Goal: Transaction & Acquisition: Book appointment/travel/reservation

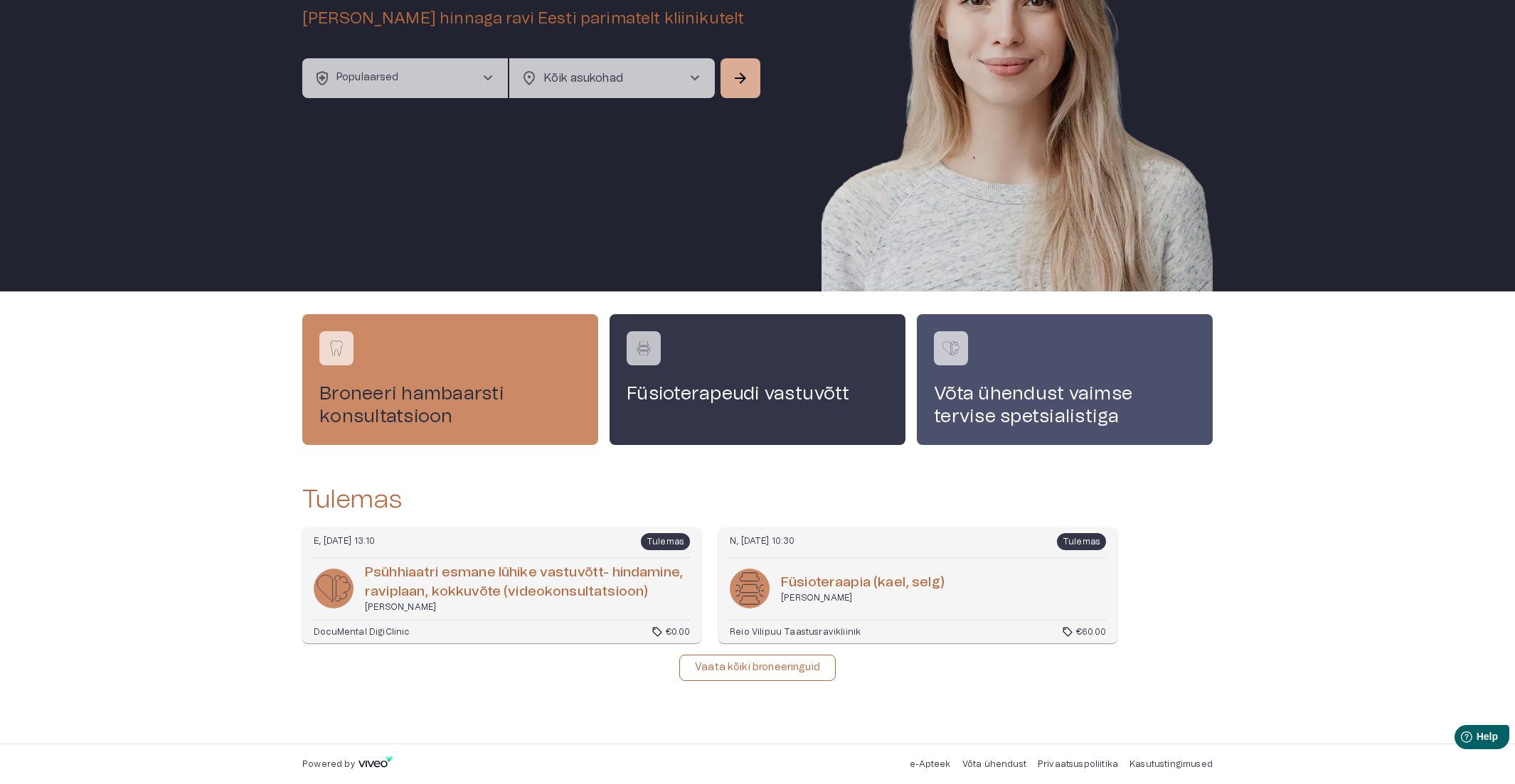
click at [441, 72] on button "health_and_safety Populaarsed chevron_right" at bounding box center [405, 78] width 205 height 40
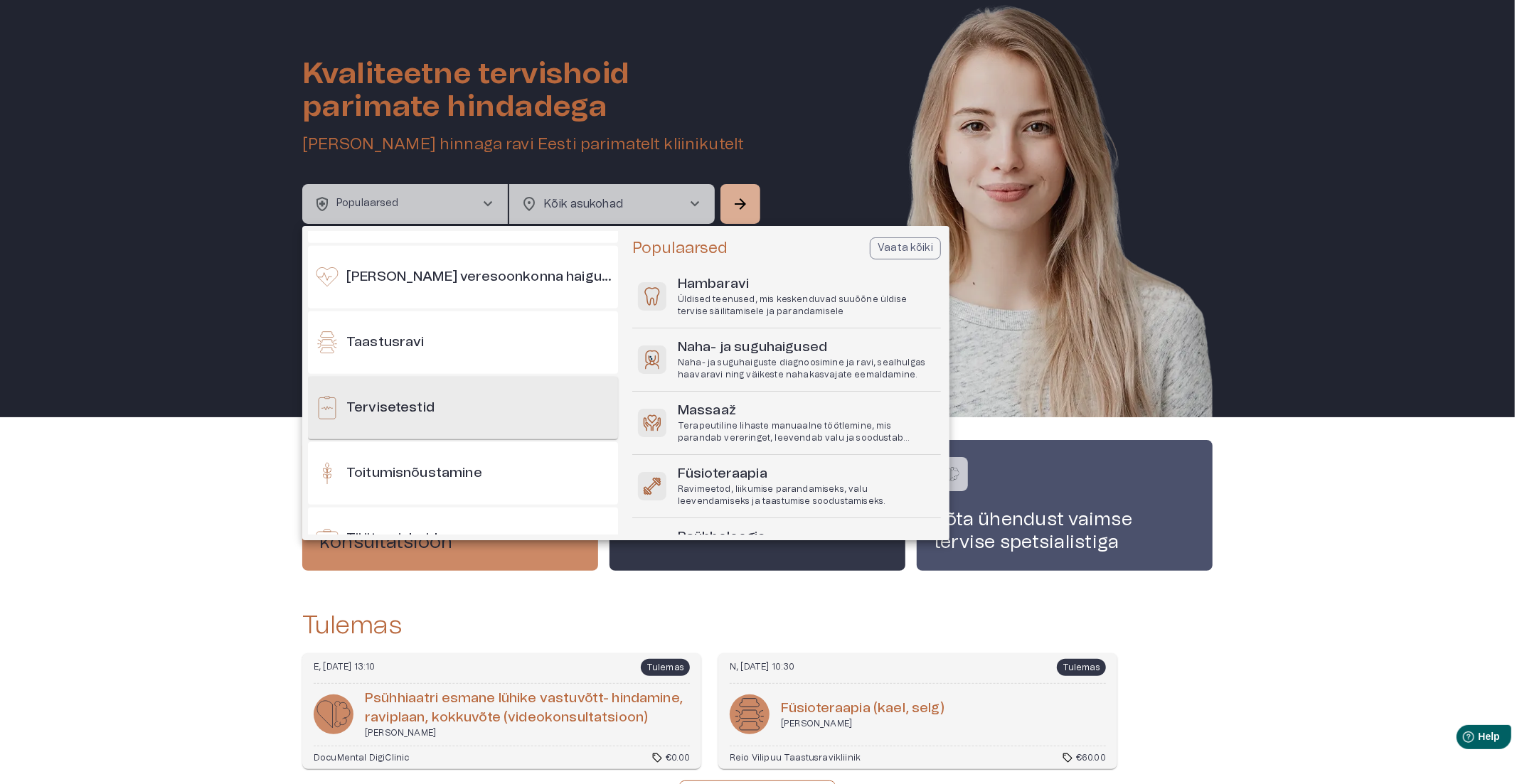
scroll to position [1215, 0]
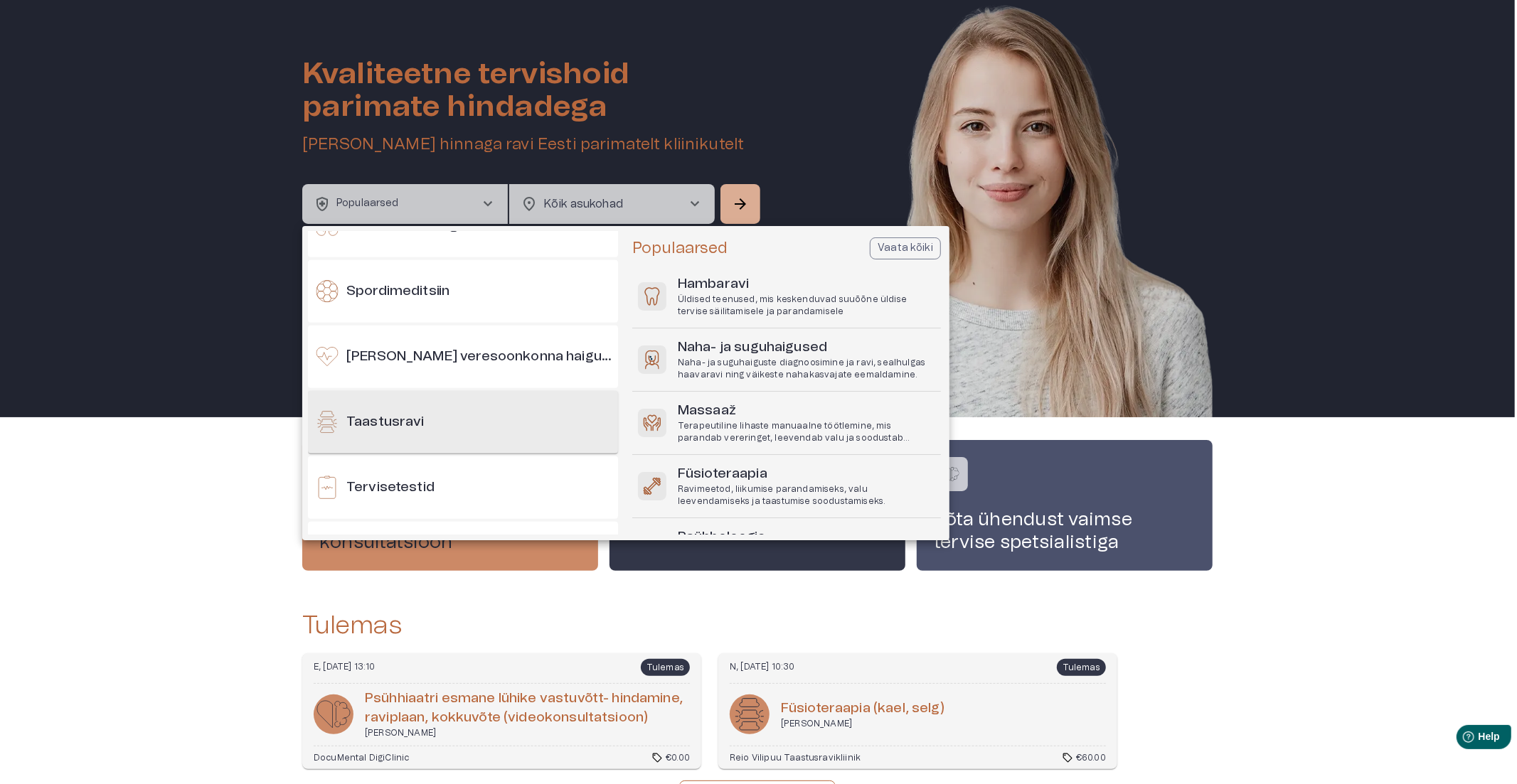
click at [443, 412] on div "Taastusravi" at bounding box center [463, 422] width 310 height 63
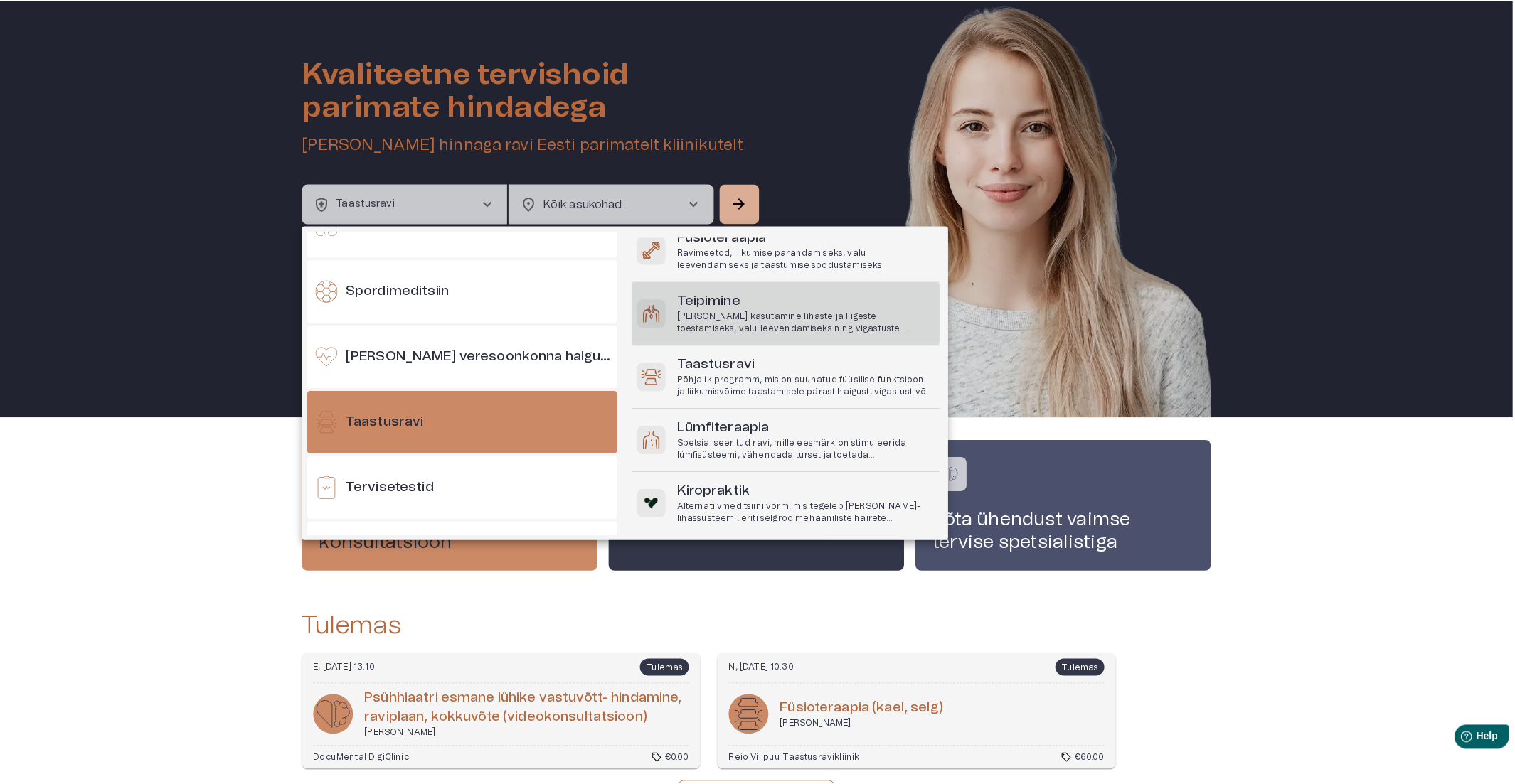
scroll to position [116, 0]
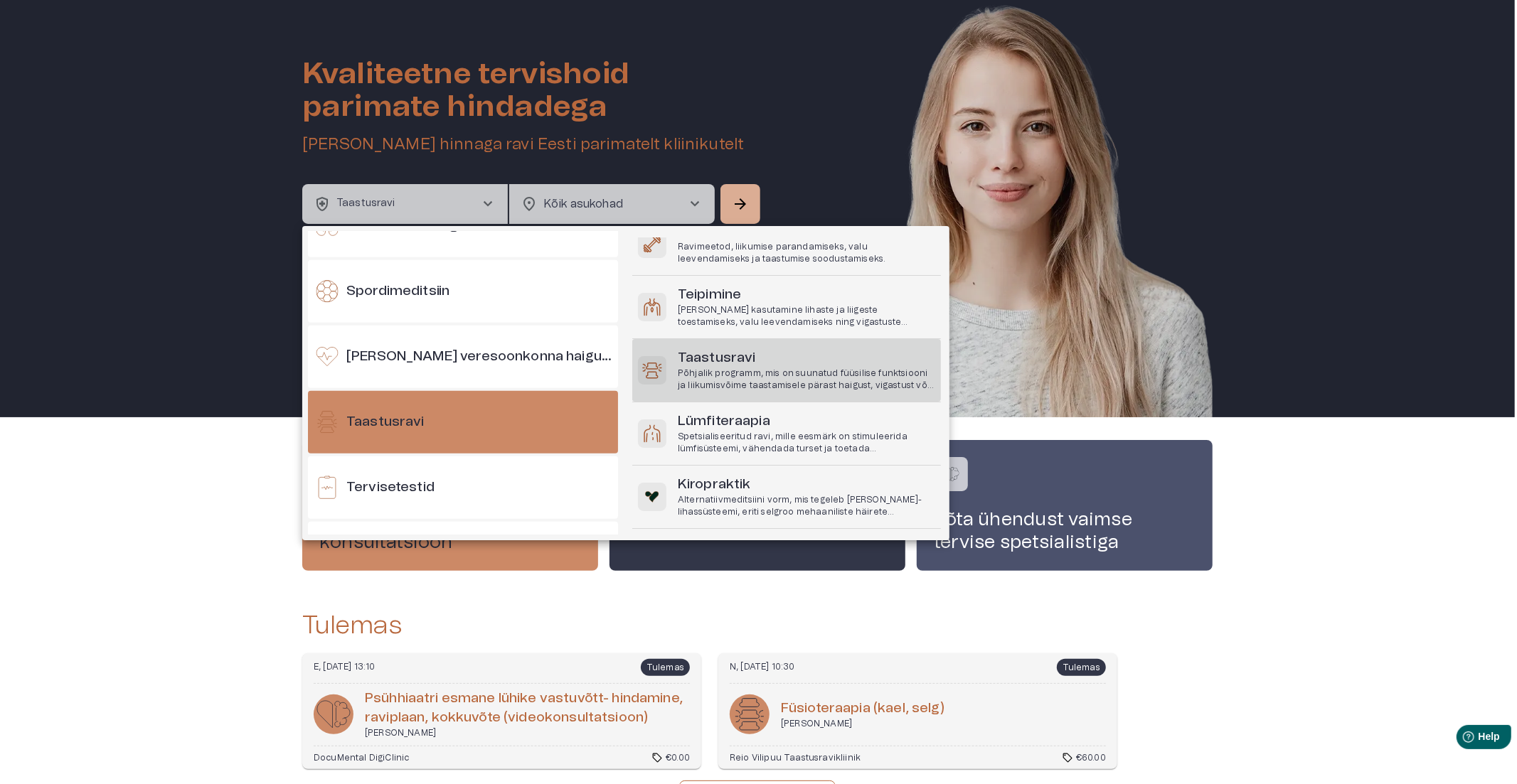
click at [742, 360] on h6 "Taastusravi" at bounding box center [807, 358] width 258 height 19
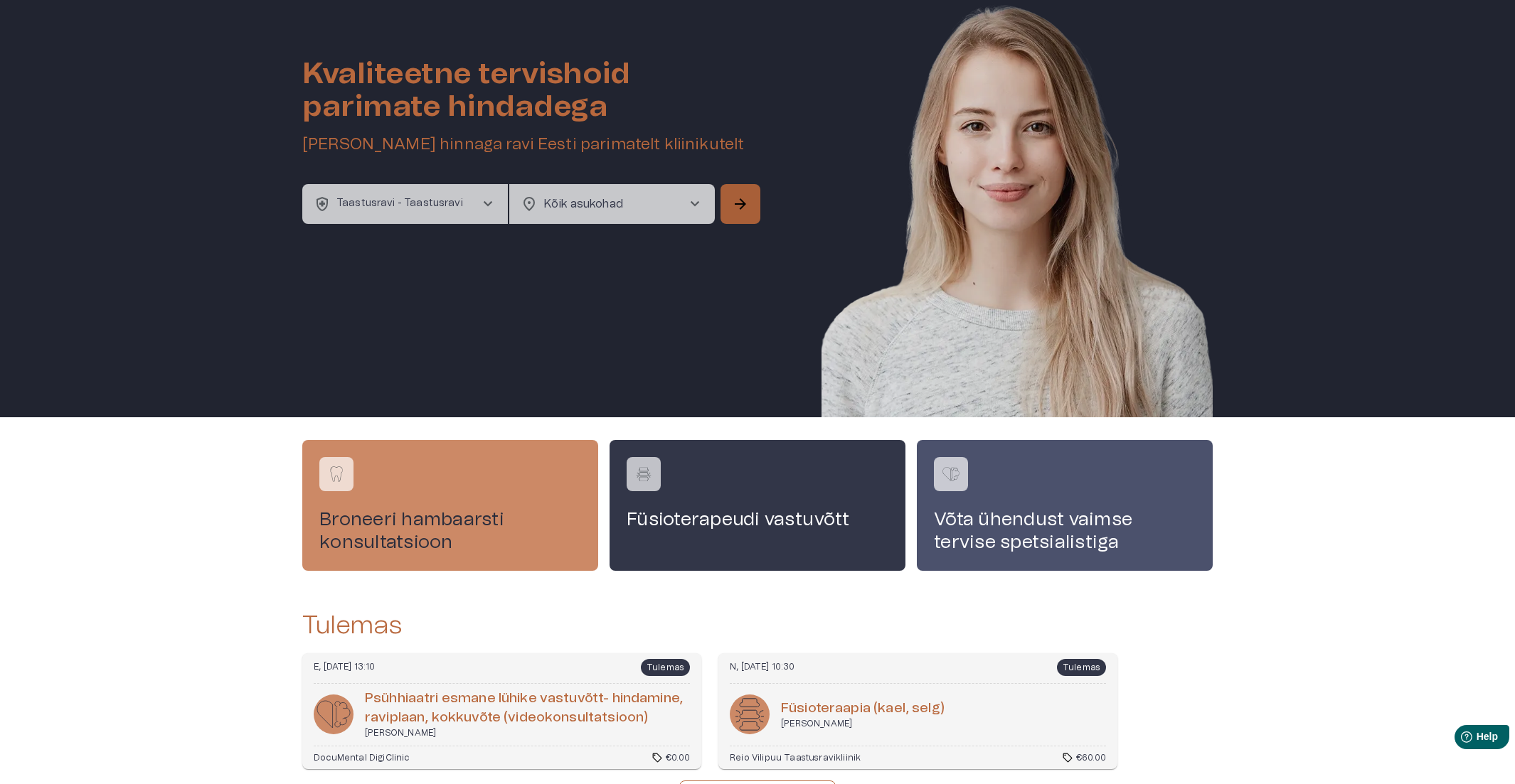
click at [744, 197] on span "arrow_forward" at bounding box center [741, 204] width 17 height 17
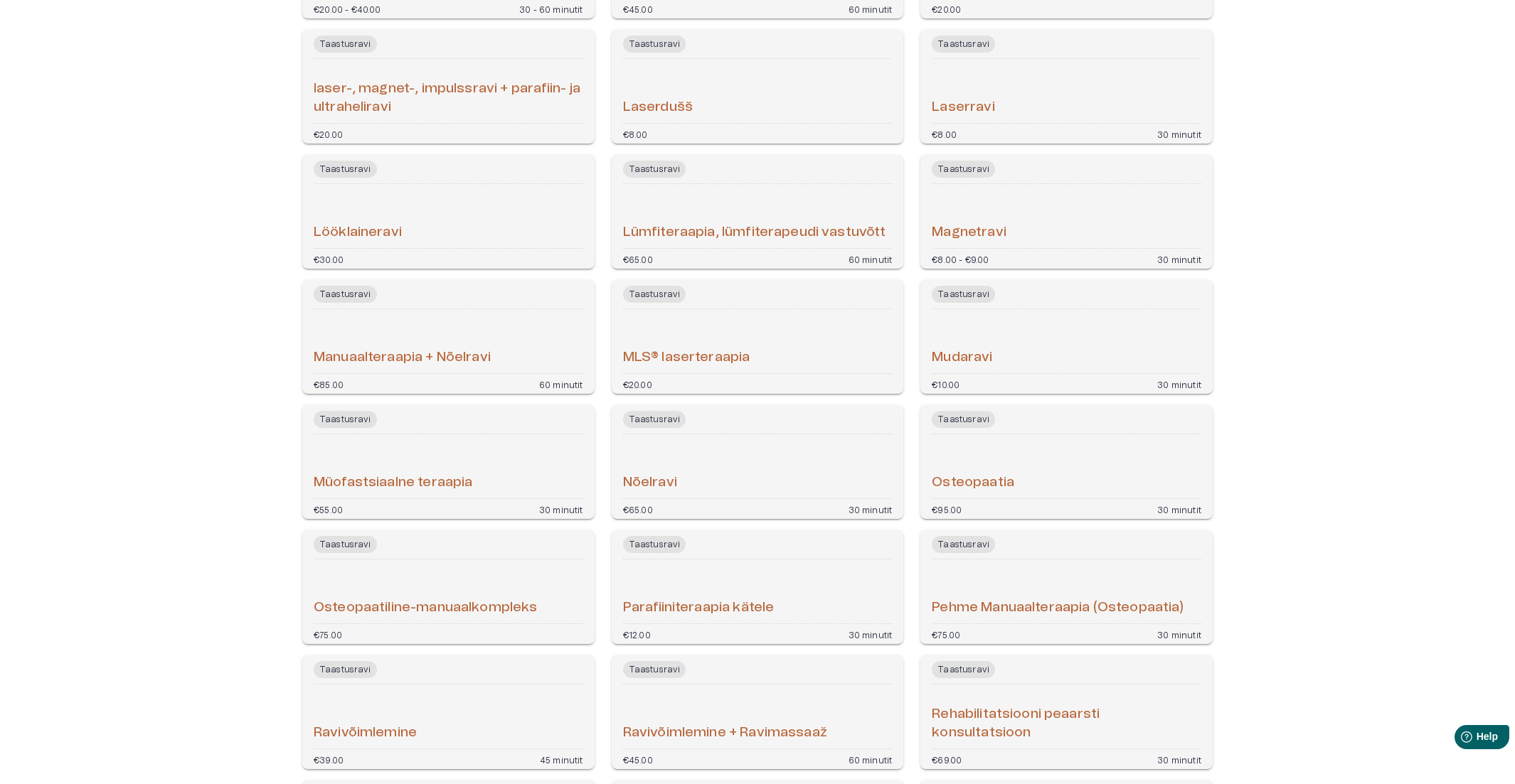
scroll to position [868, 0]
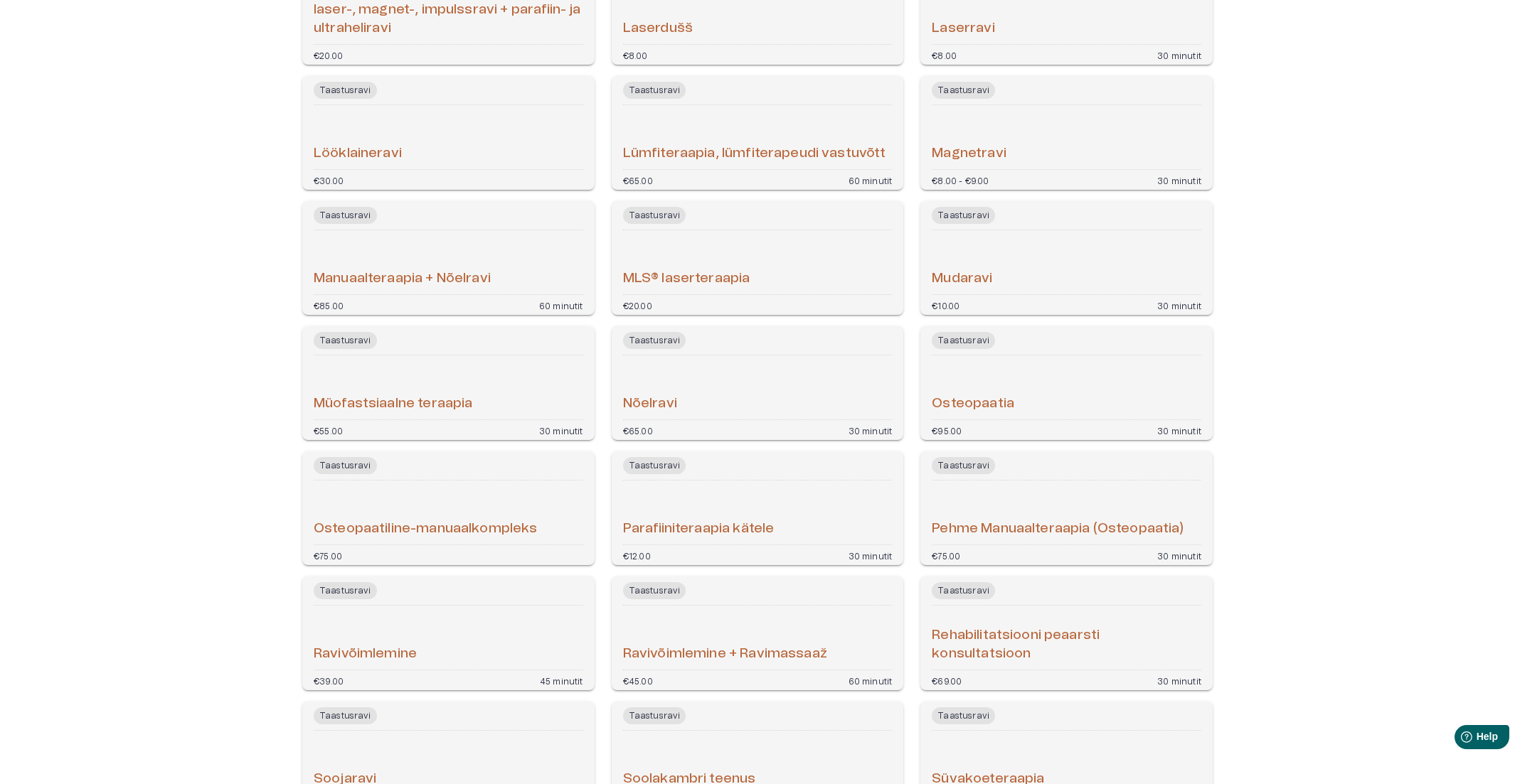
click at [503, 523] on h6 "Osteopaatiline-manuaalkompleks" at bounding box center [425, 529] width 224 height 19
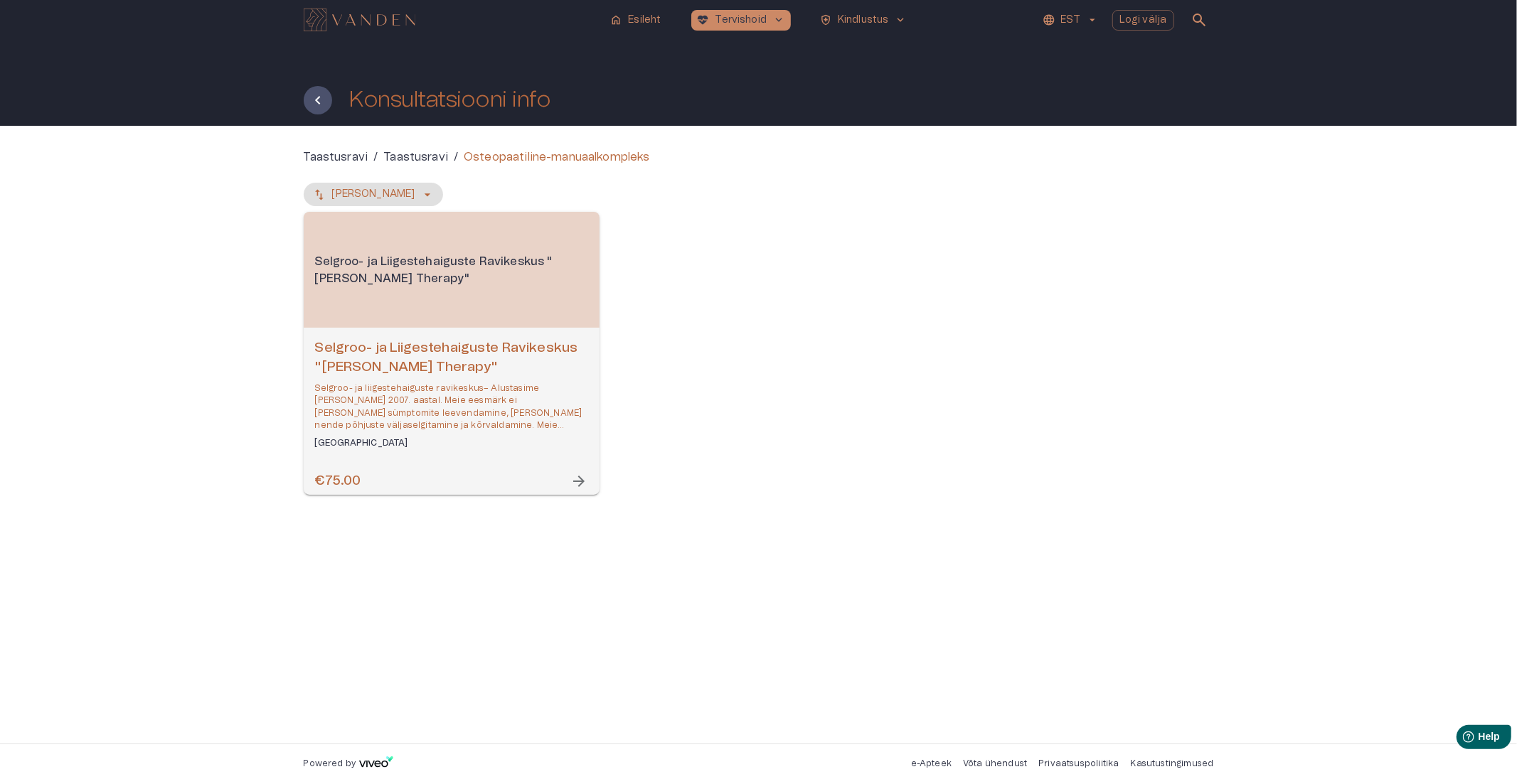
click at [480, 385] on p "Selgroo- ja liigestehaiguste ravikeskus– Alustasime [PERSON_NAME] 2007. aastal.…" at bounding box center [452, 407] width 273 height 49
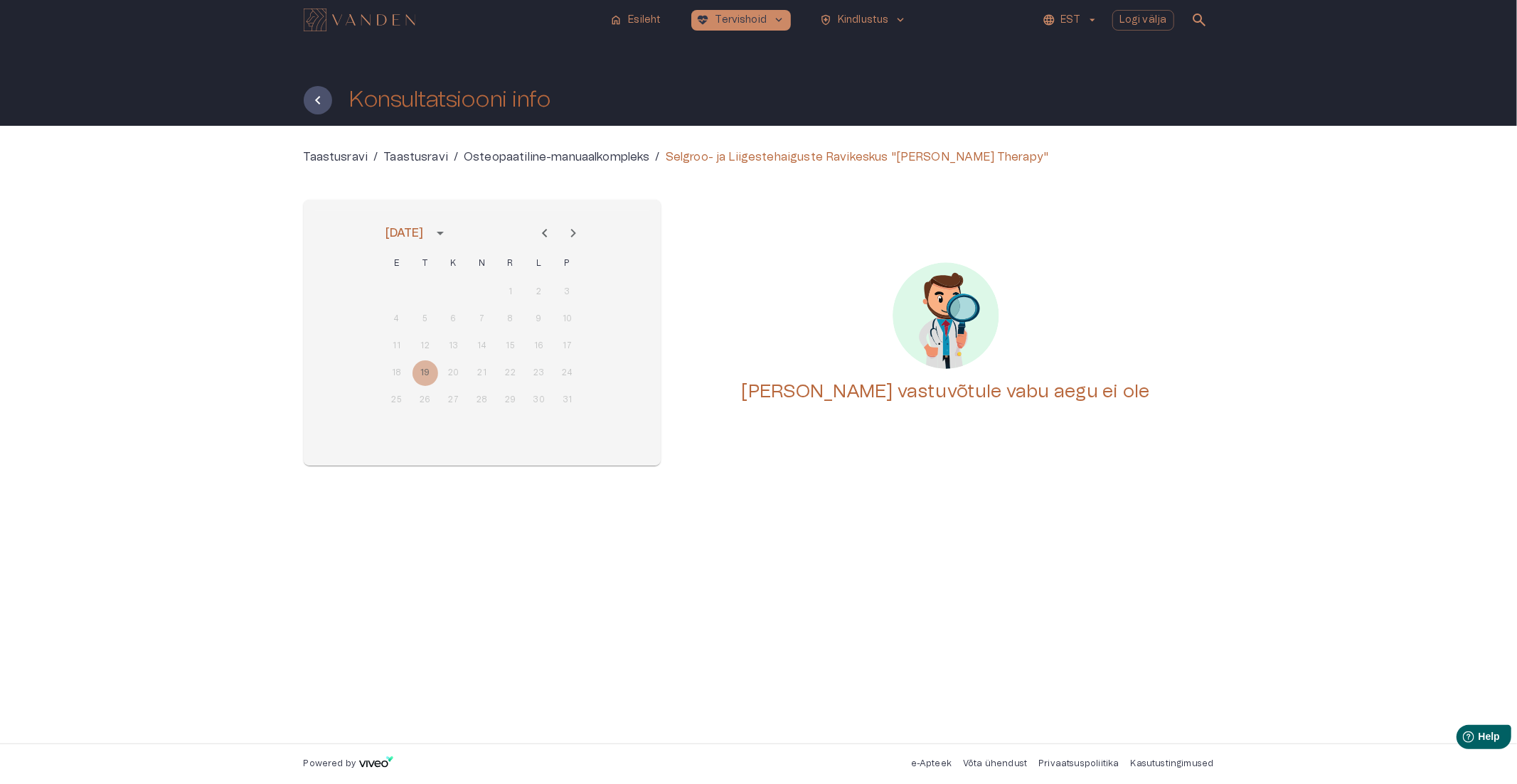
click at [569, 229] on icon "Next month" at bounding box center [574, 233] width 17 height 17
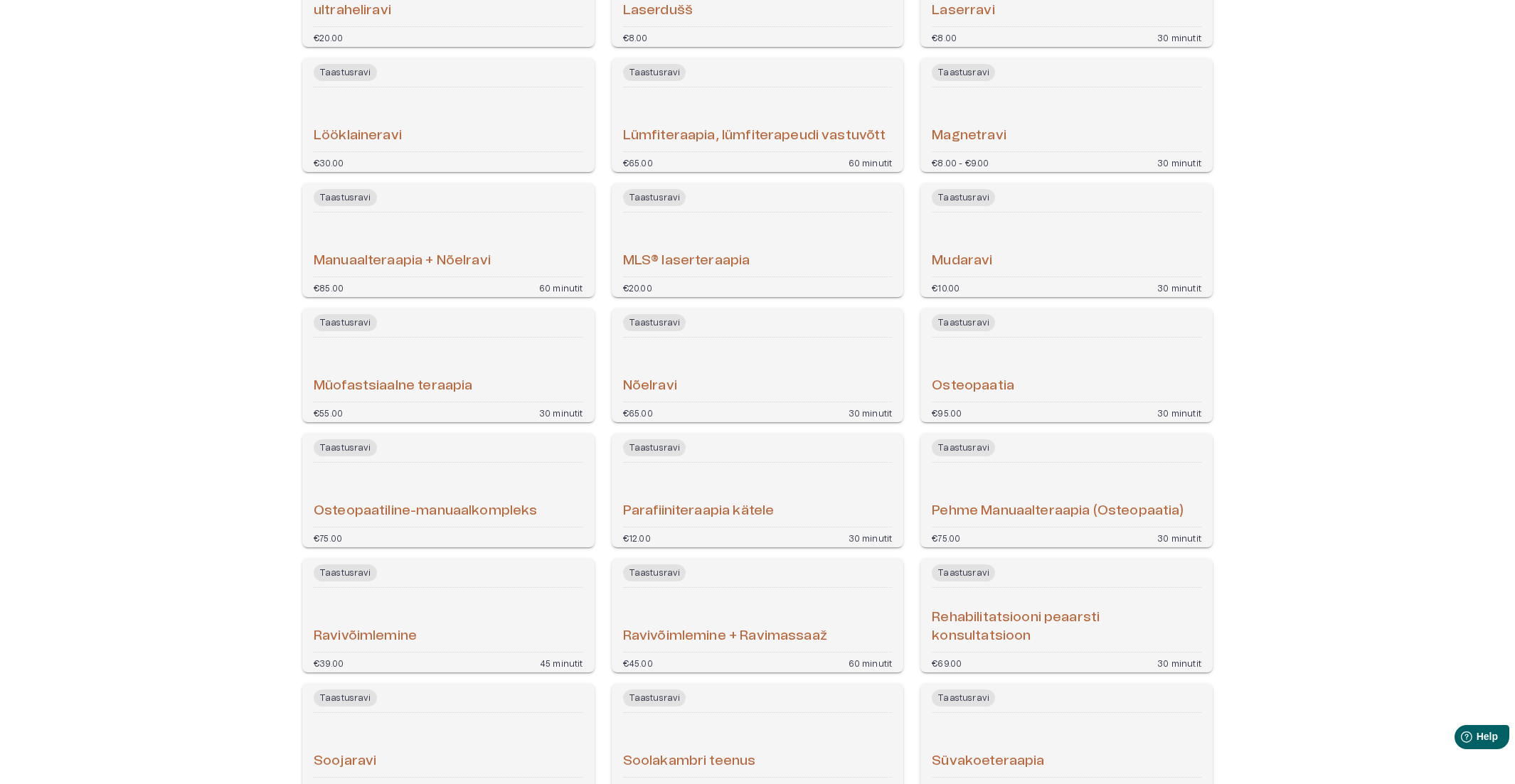
scroll to position [807, 0]
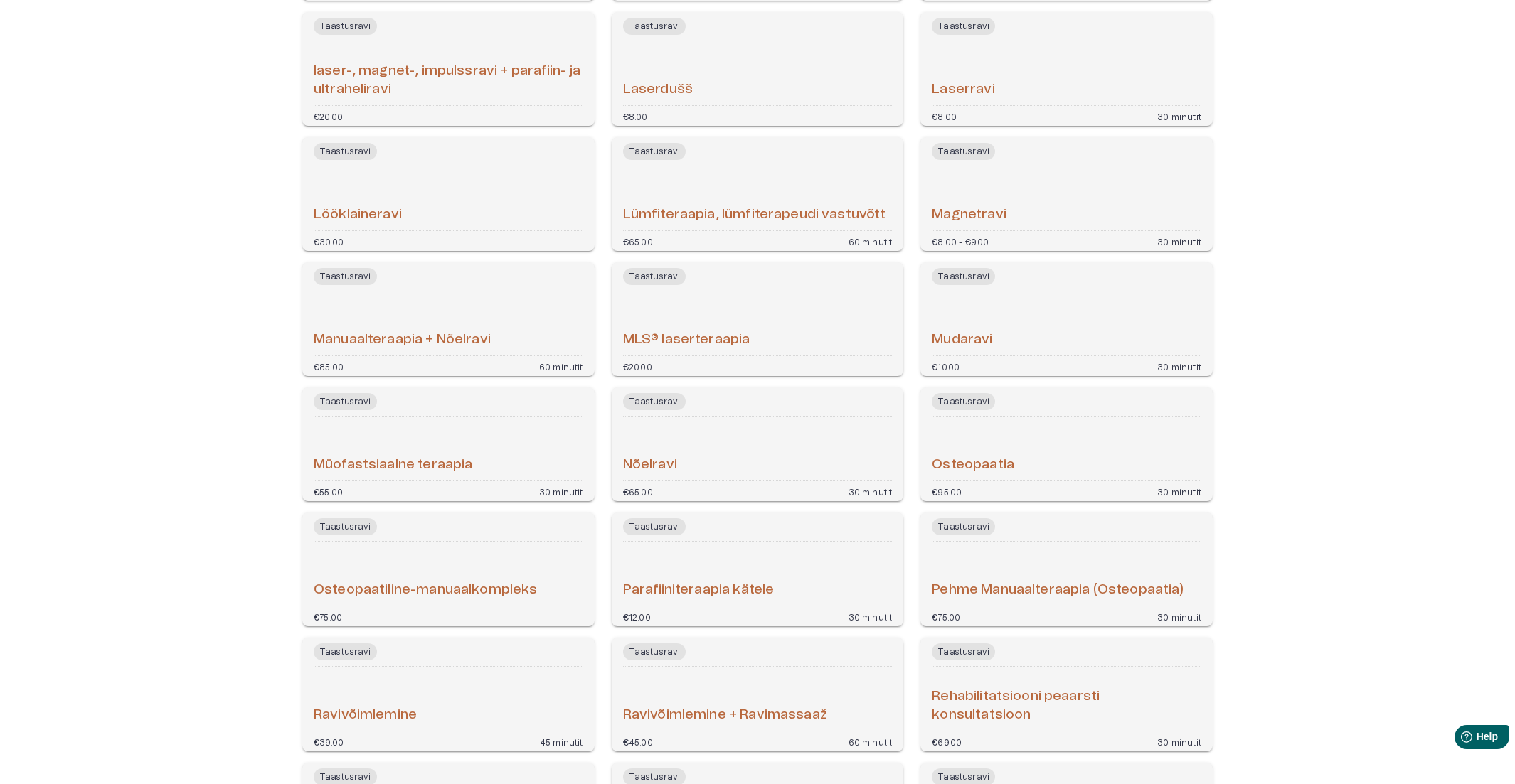
click at [505, 338] on div "Manuaalteraapia + Nõelravi" at bounding box center [448, 324] width 270 height 52
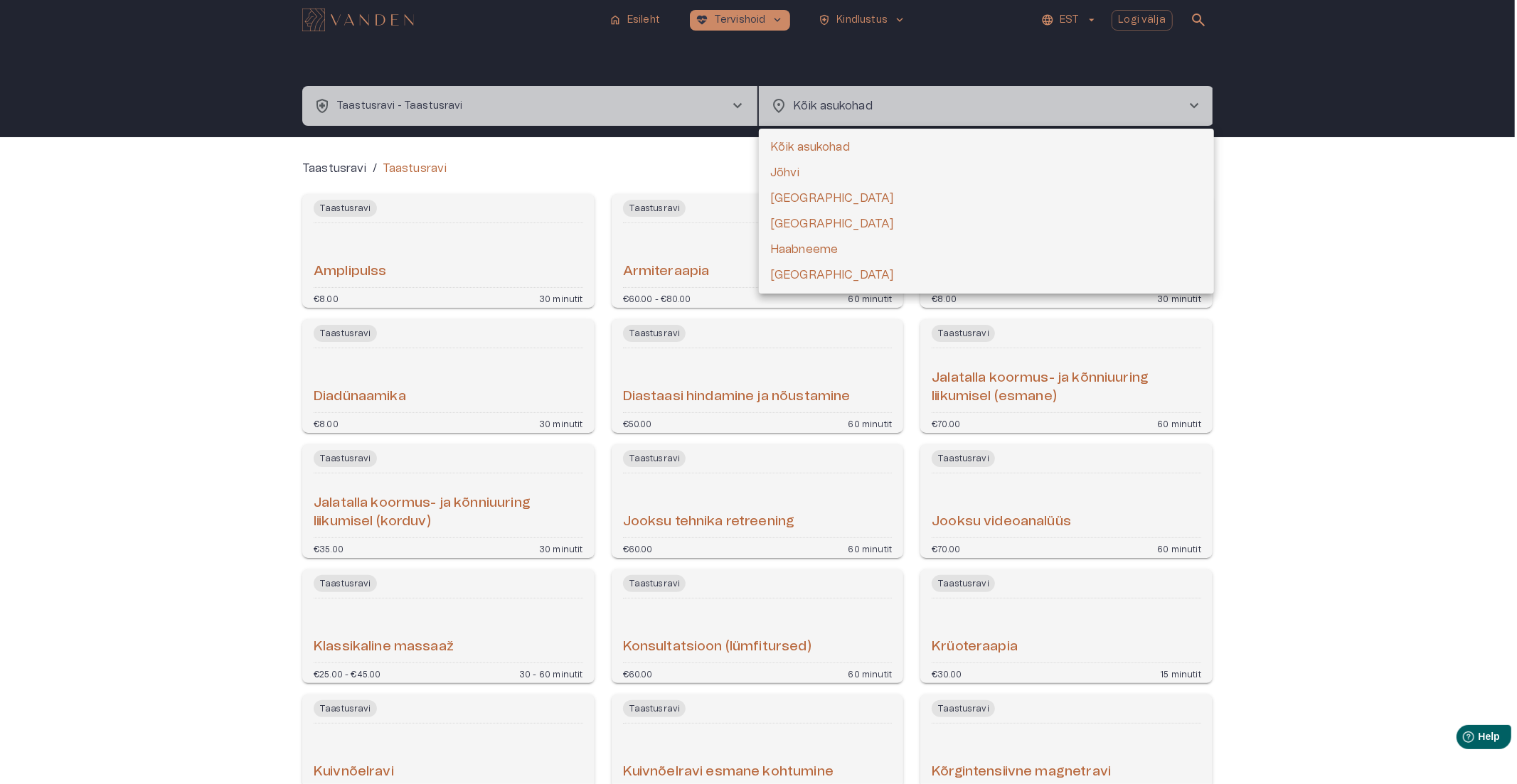
click at [873, 97] on body "home Esileht [MEDICAL_DATA]_heart Tervishoid keyboard_arrow_down health_and_saf…" at bounding box center [758, 392] width 1517 height 784
click at [799, 189] on li "[GEOGRAPHIC_DATA]" at bounding box center [986, 198] width 455 height 25
type input "**********"
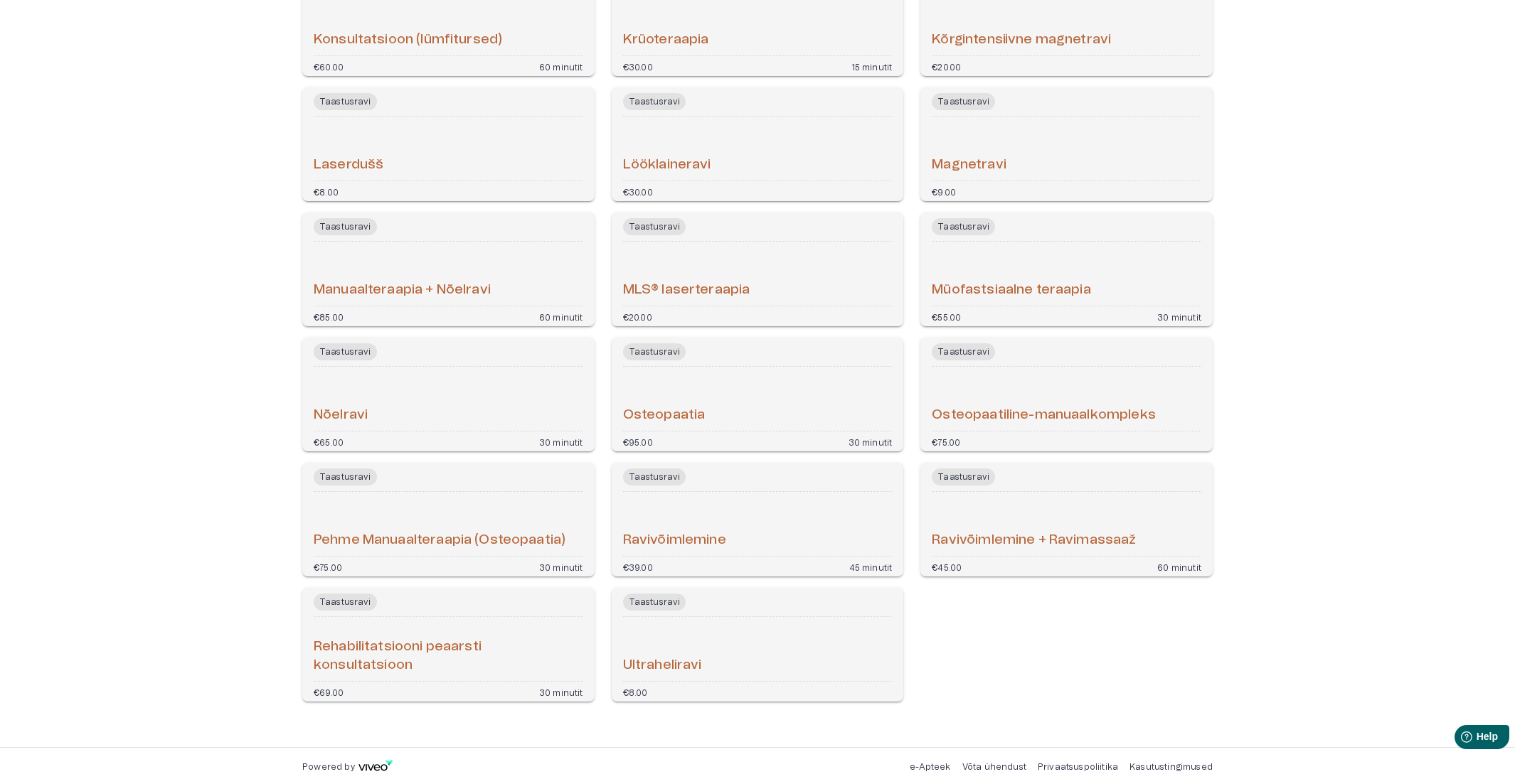
scroll to position [485, 0]
click at [737, 402] on div "Osteopaatia" at bounding box center [758, 396] width 270 height 52
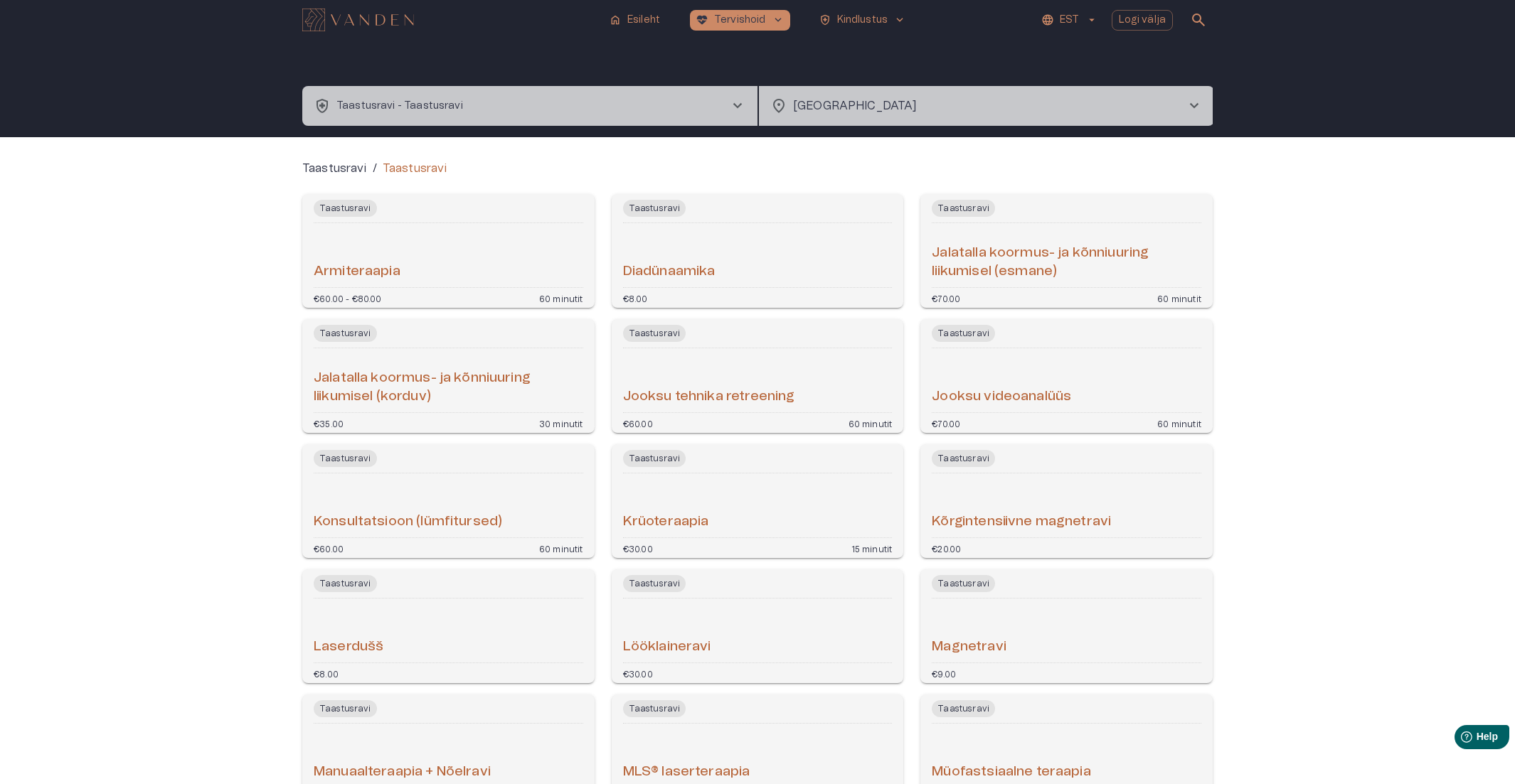
click at [535, 105] on button "health_and_safety Taastusravi - Taastusravi chevron_right" at bounding box center [529, 106] width 455 height 40
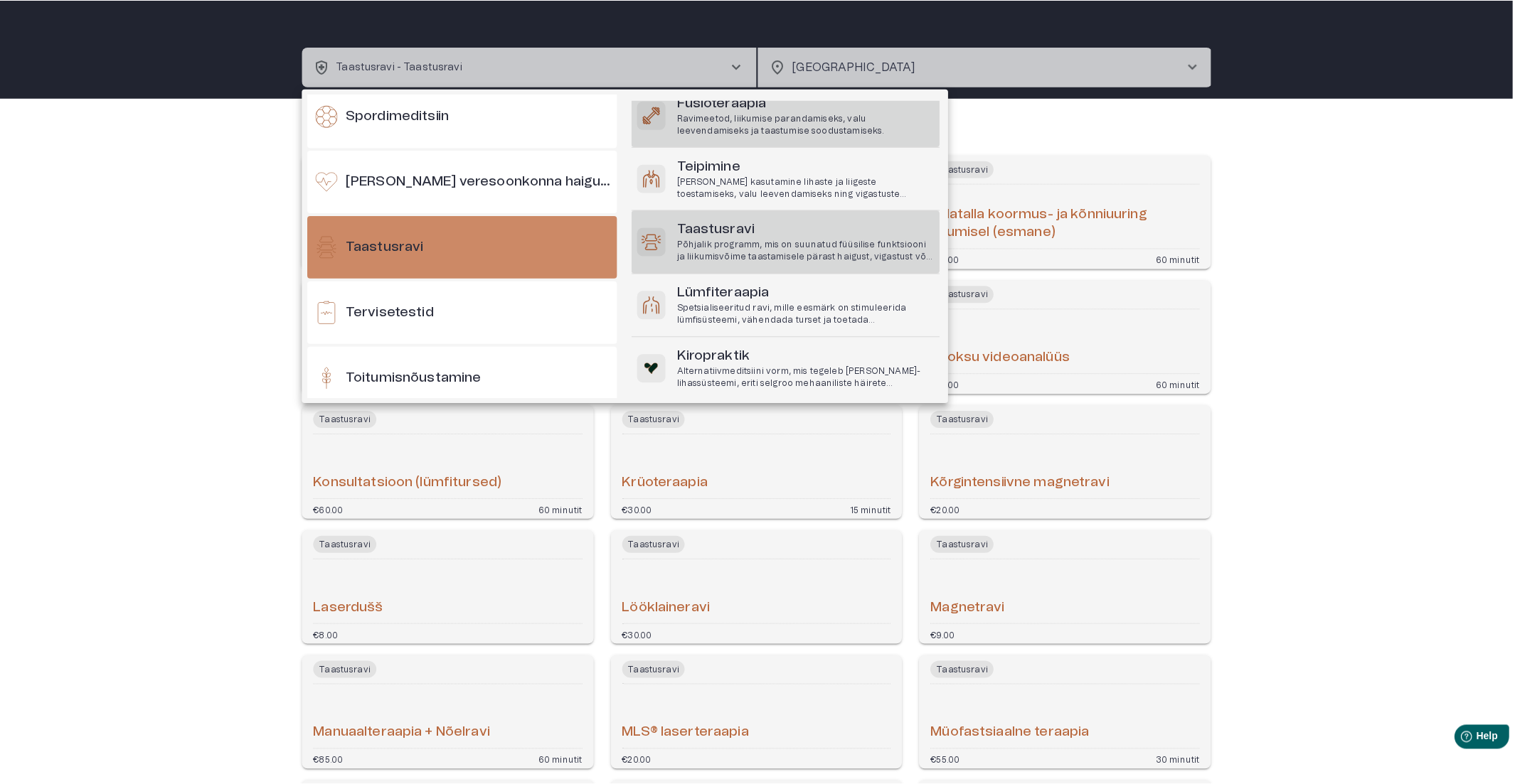
scroll to position [116, 0]
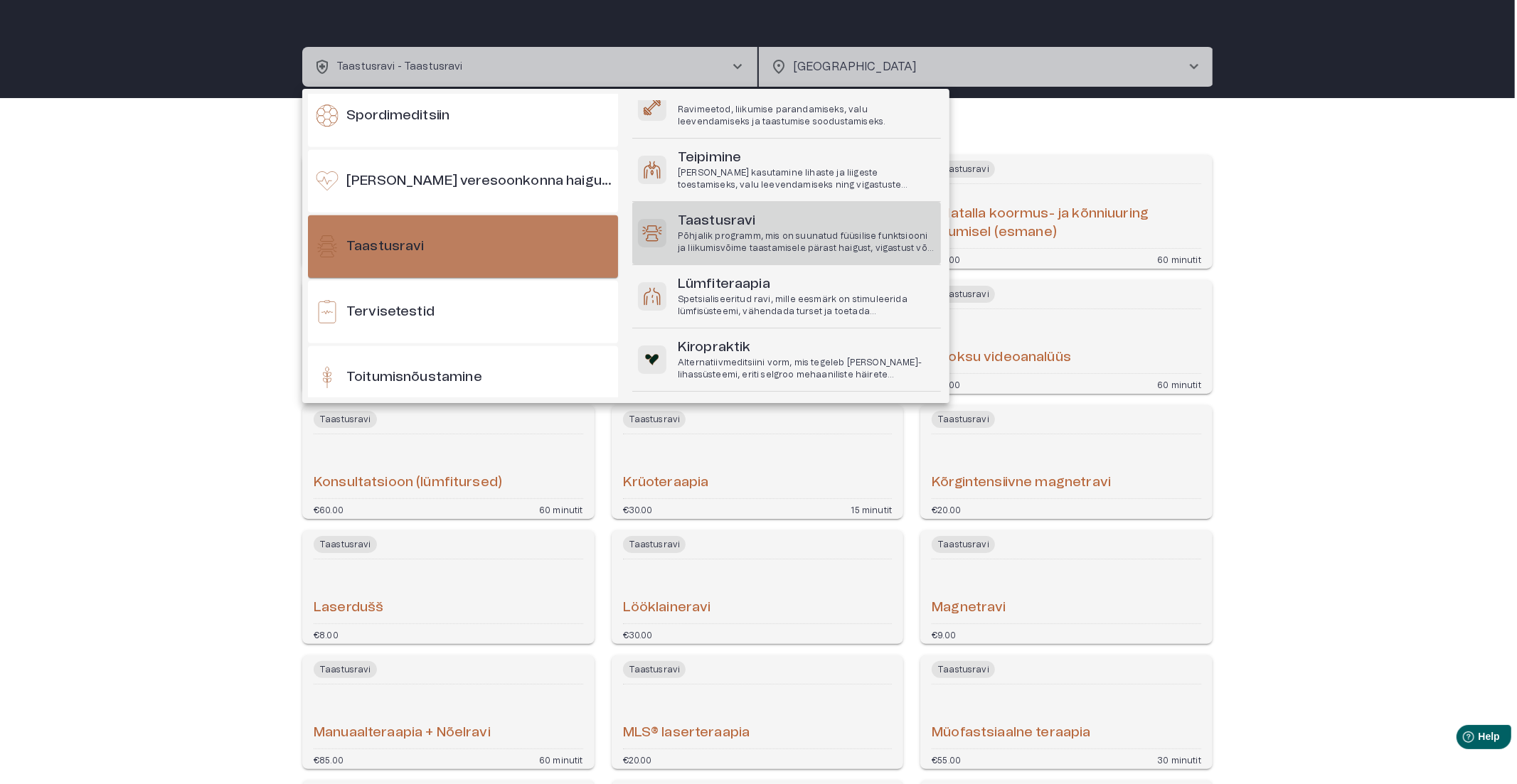
click at [477, 258] on div "Taastusravi" at bounding box center [463, 247] width 310 height 63
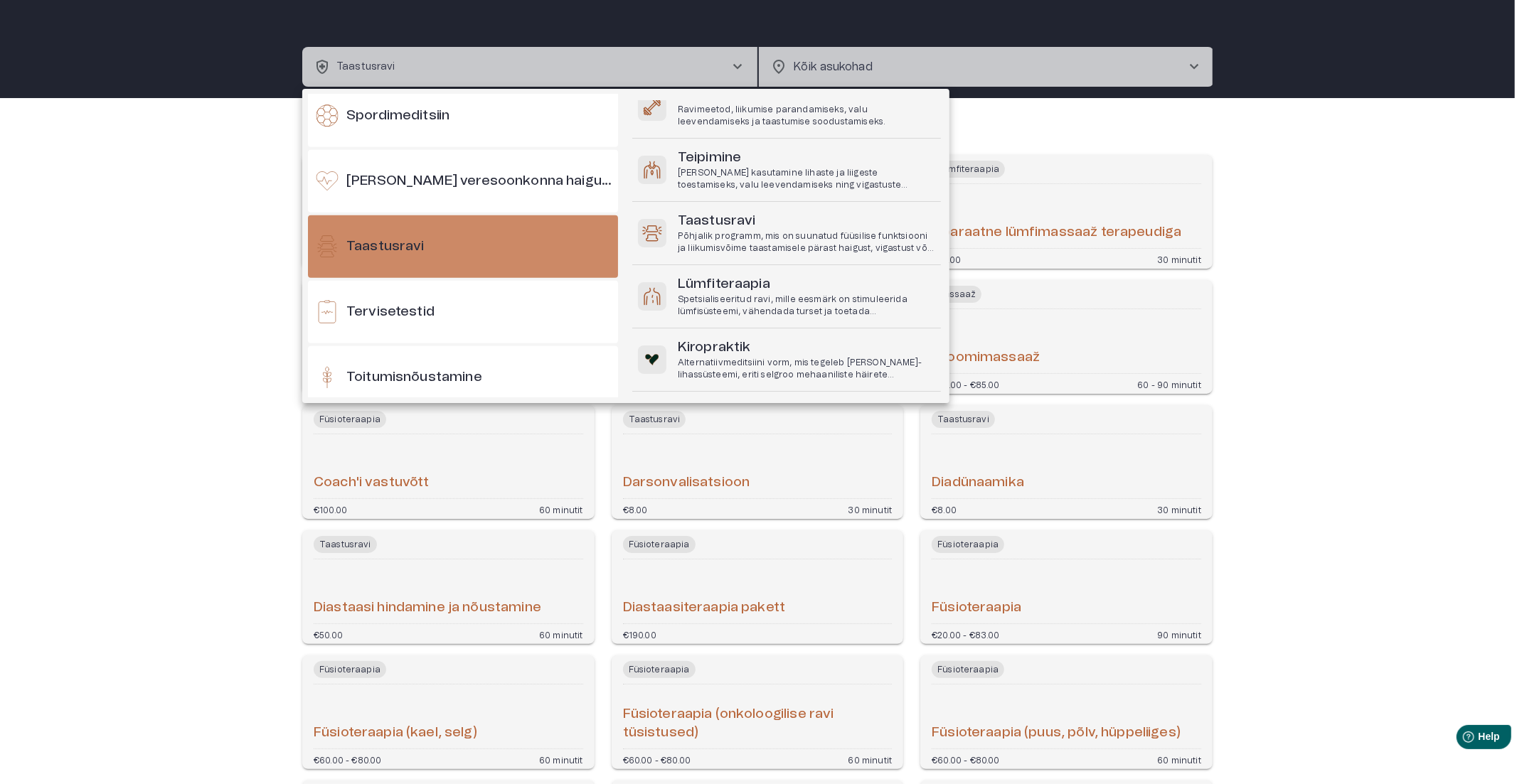
click at [892, 76] on div at bounding box center [758, 392] width 1517 height 784
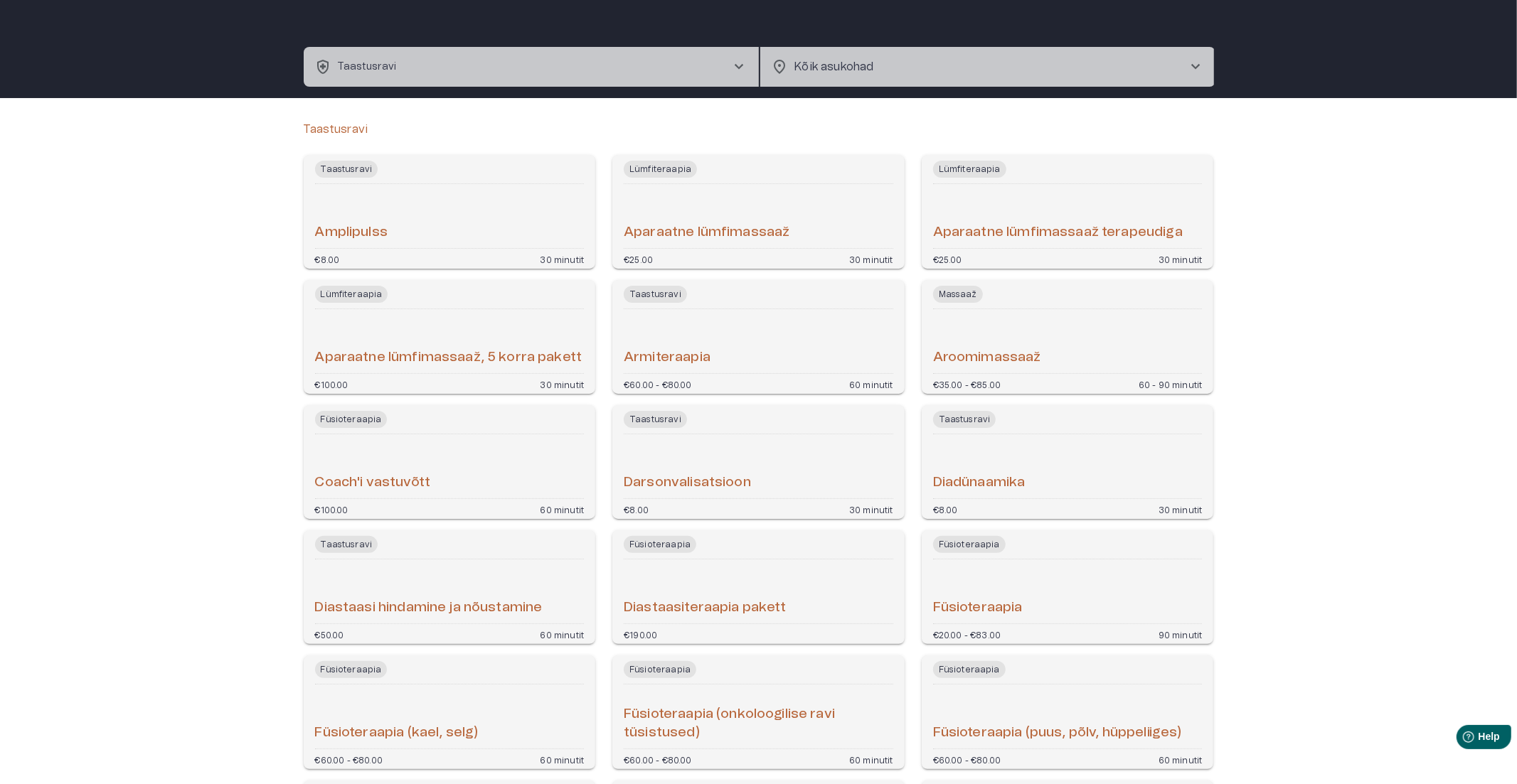
click at [892, 73] on body "home Esileht [MEDICAL_DATA]_heart Tervishoid keyboard_arrow_down health_and_saf…" at bounding box center [758, 352] width 1517 height 784
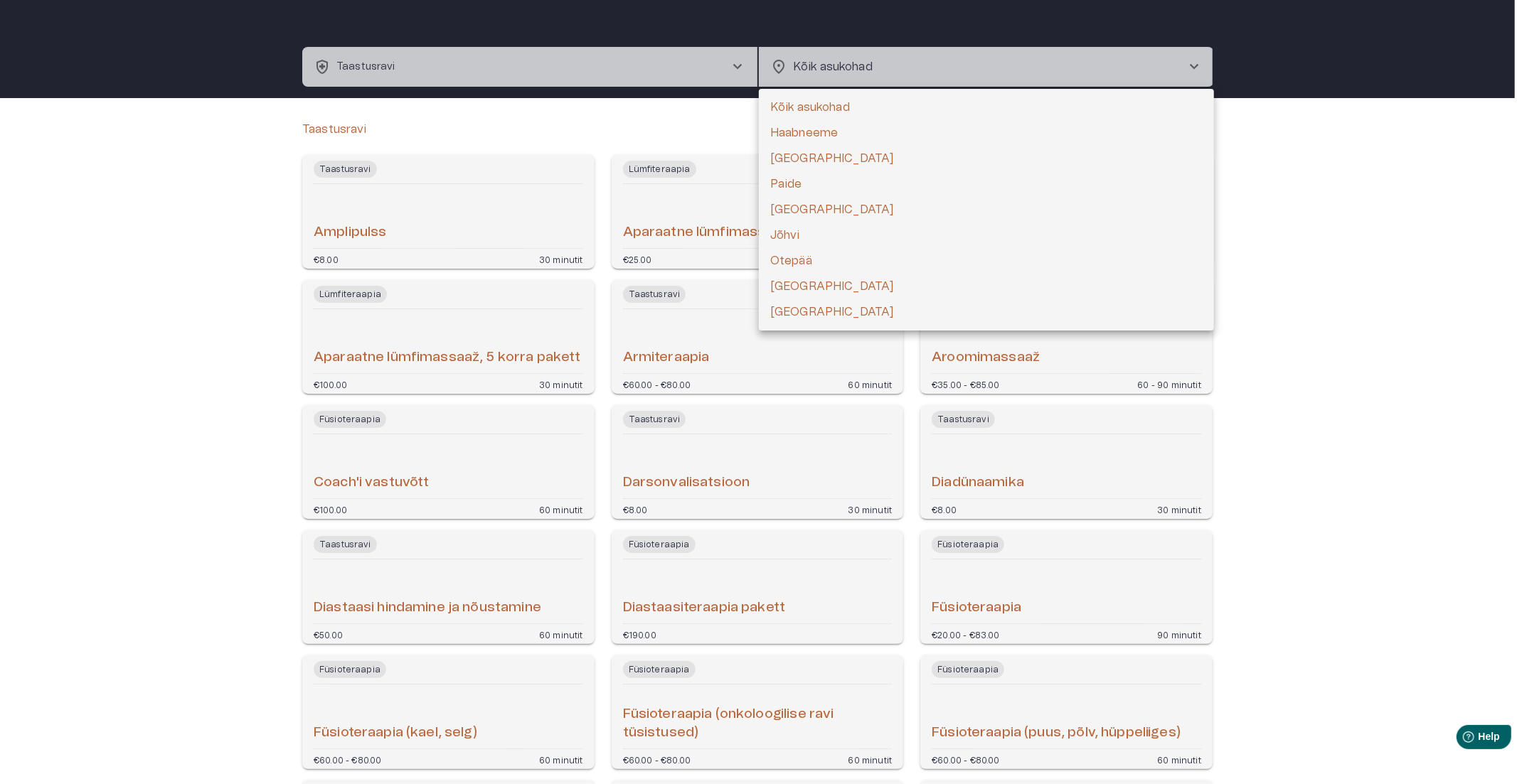
click at [800, 305] on li "[GEOGRAPHIC_DATA]" at bounding box center [986, 312] width 455 height 25
type input "**********"
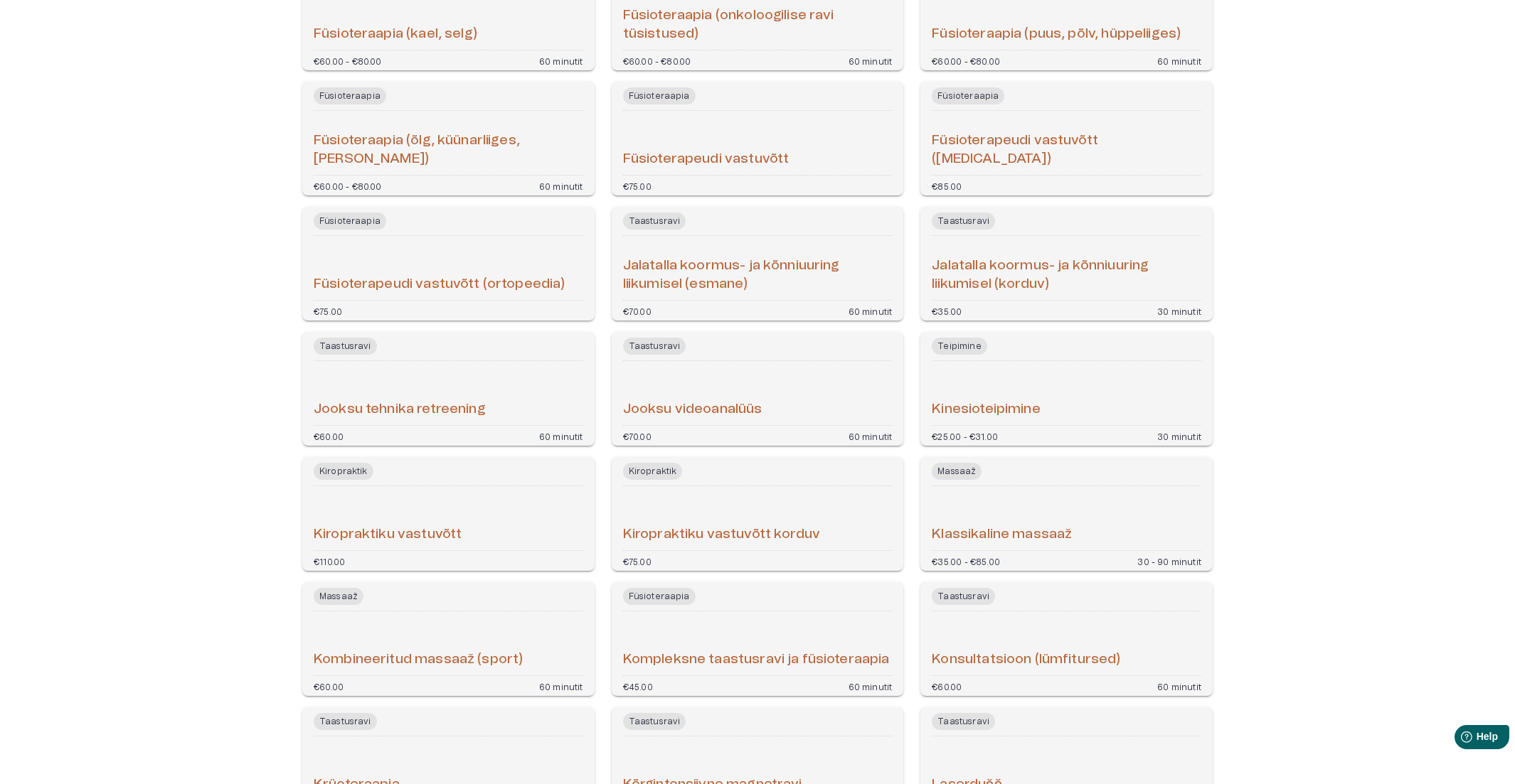
scroll to position [513, 0]
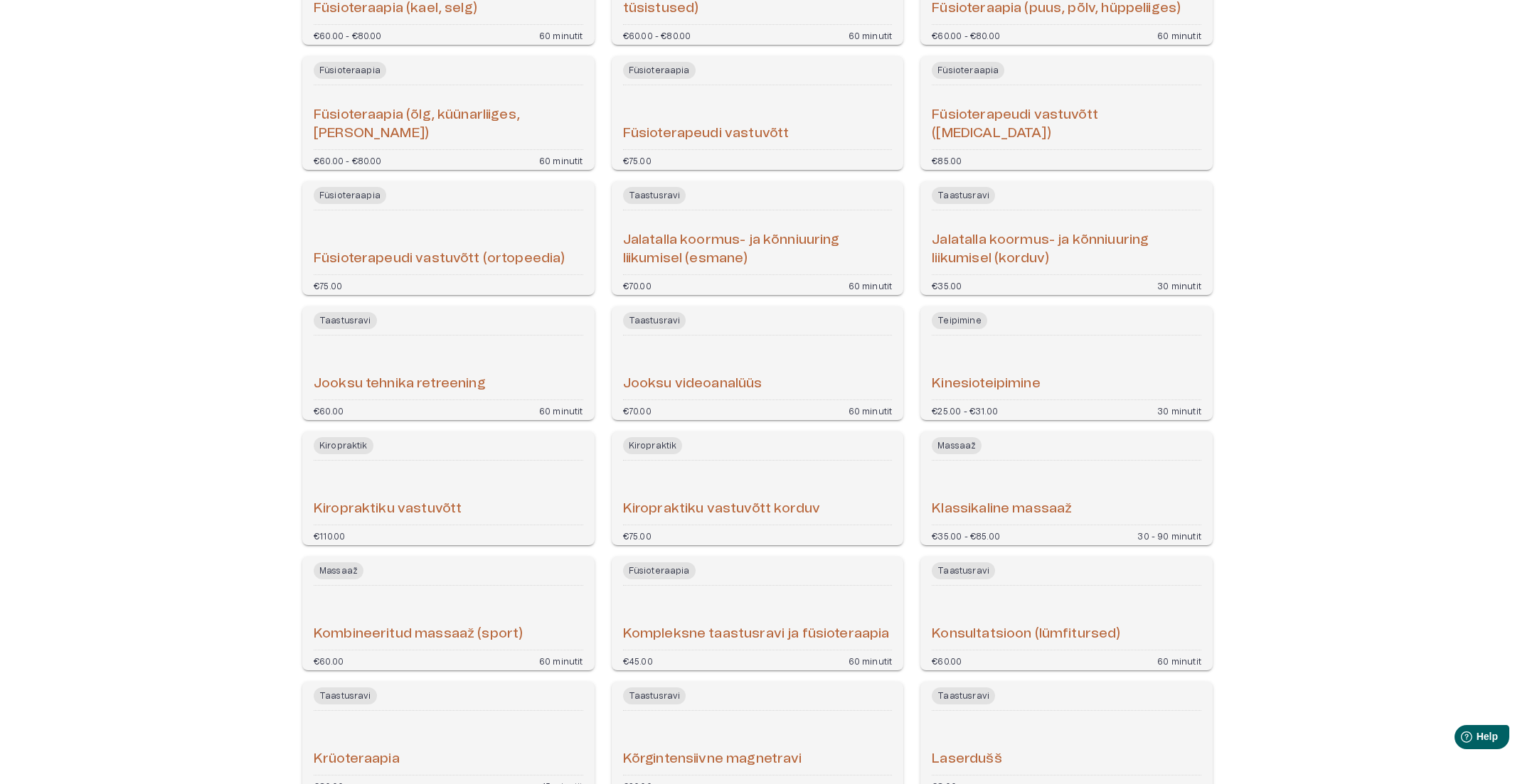
click at [461, 510] on h6 "Kiropraktiku vastuvõtt" at bounding box center [387, 509] width 148 height 19
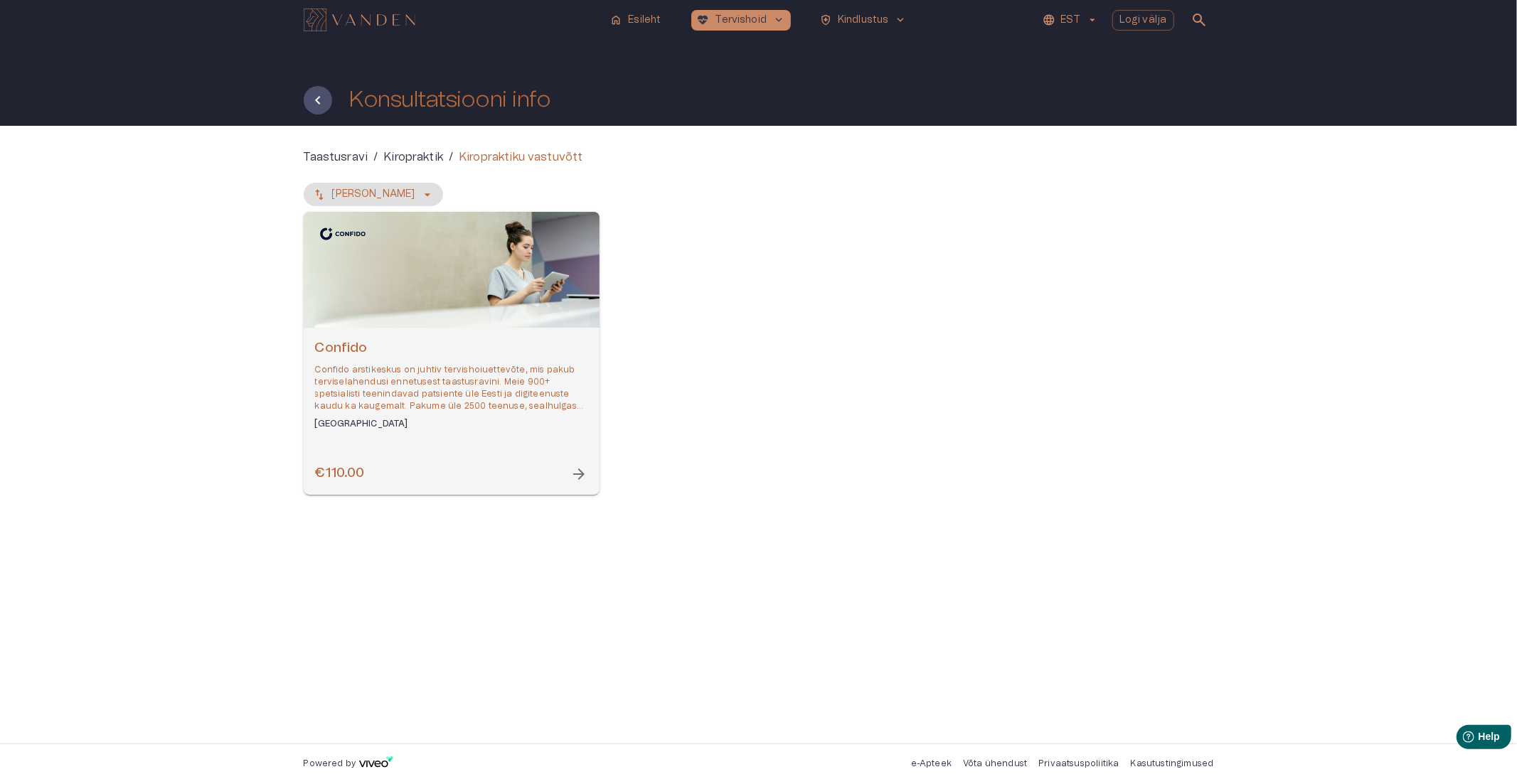
click at [474, 410] on p "Confido arstikeskus on juhtiv tervishoiuettevõte, mis pakub terviselahendusi en…" at bounding box center [452, 388] width 273 height 49
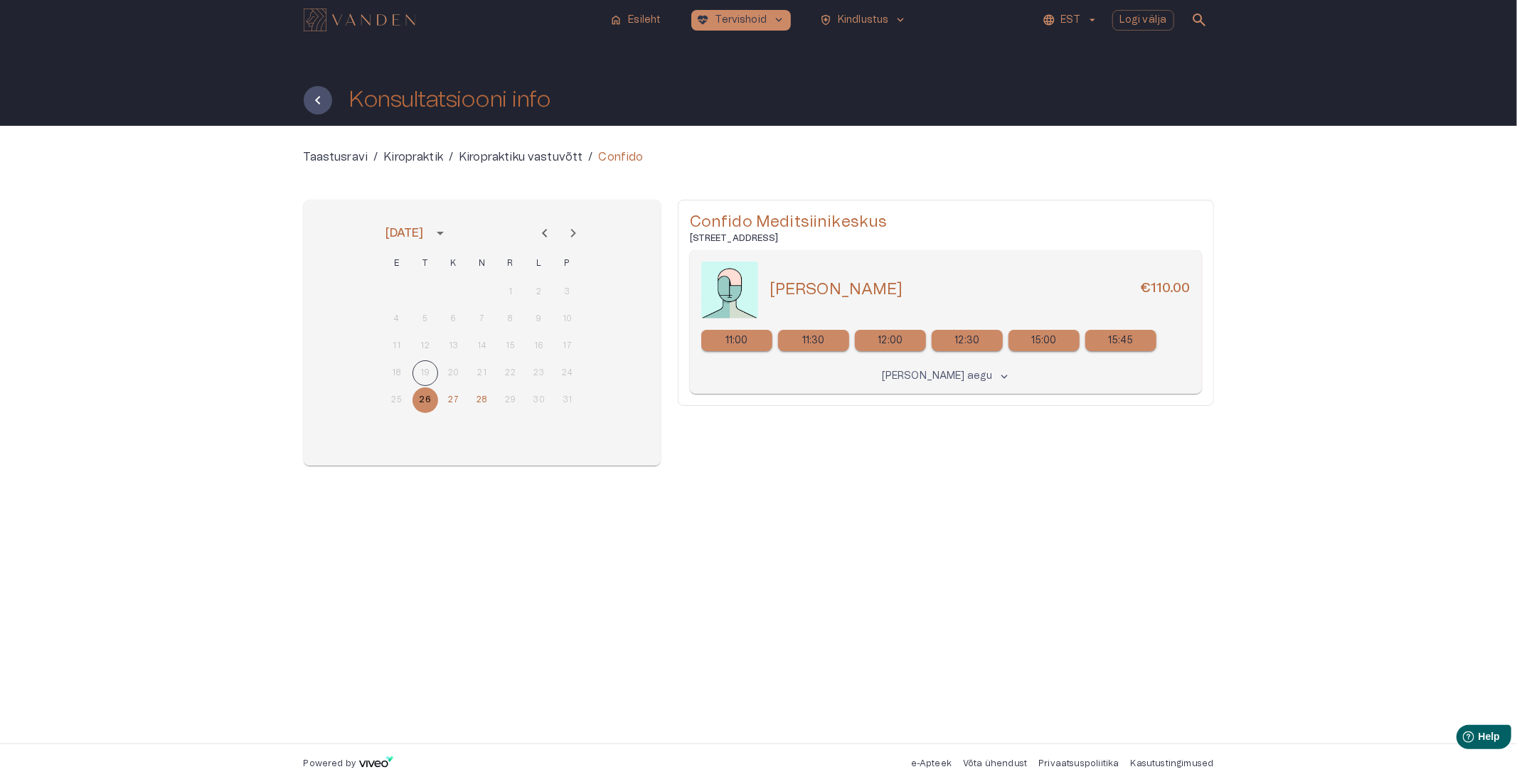
click at [574, 231] on icon "Next month" at bounding box center [574, 233] width 17 height 17
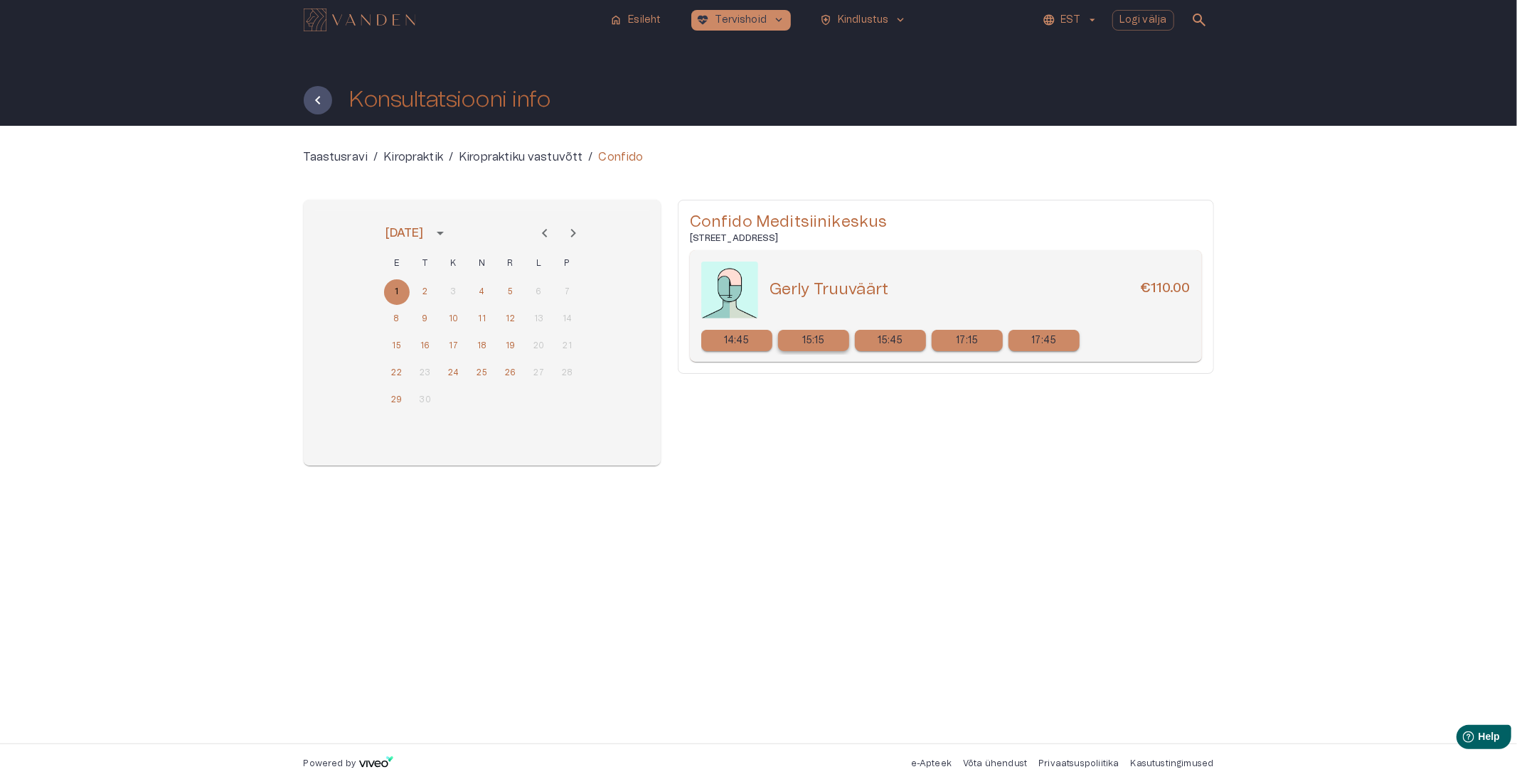
click at [813, 337] on p "15:15" at bounding box center [814, 340] width 23 height 15
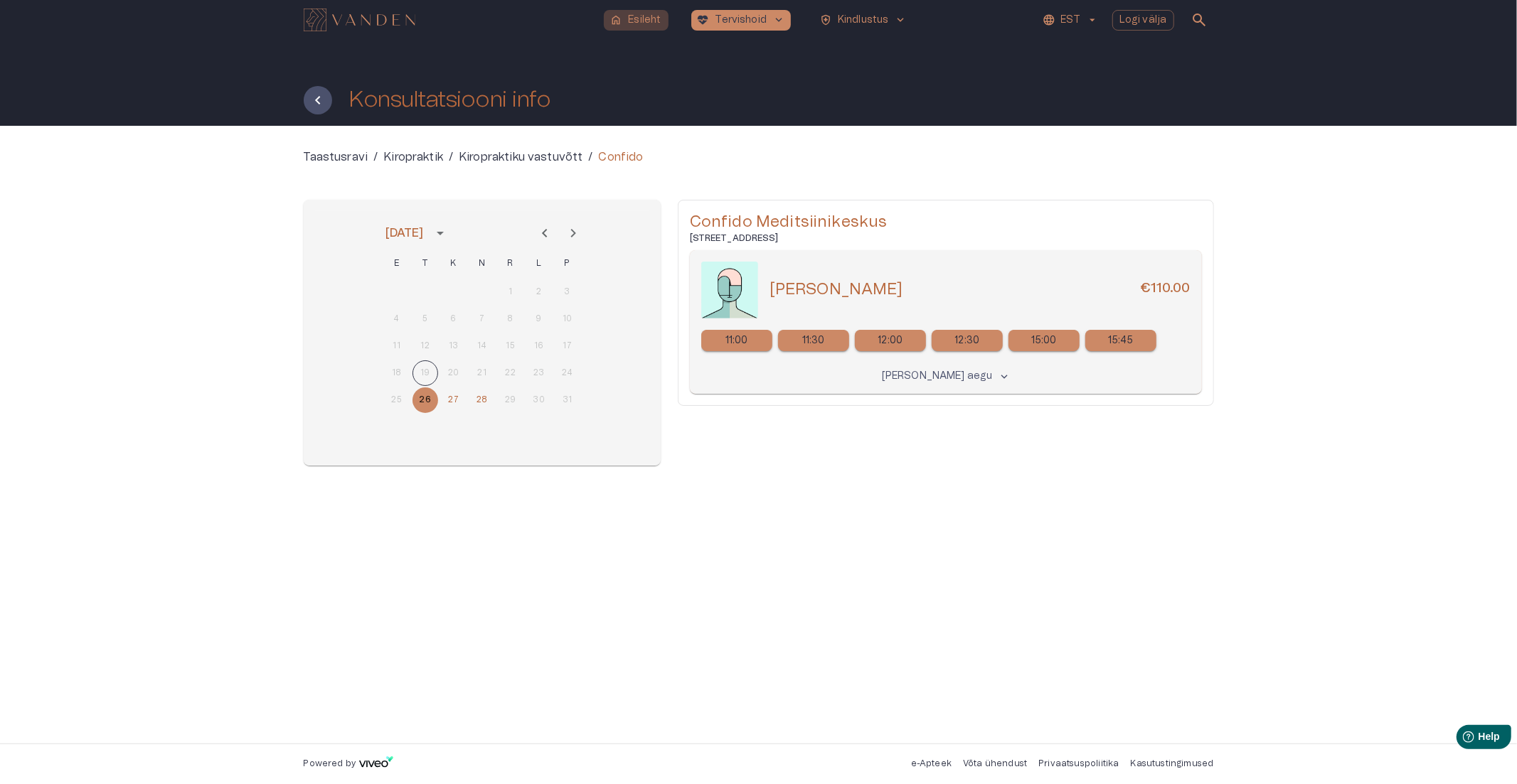
click at [663, 17] on button "home Esileht" at bounding box center [636, 20] width 64 height 21
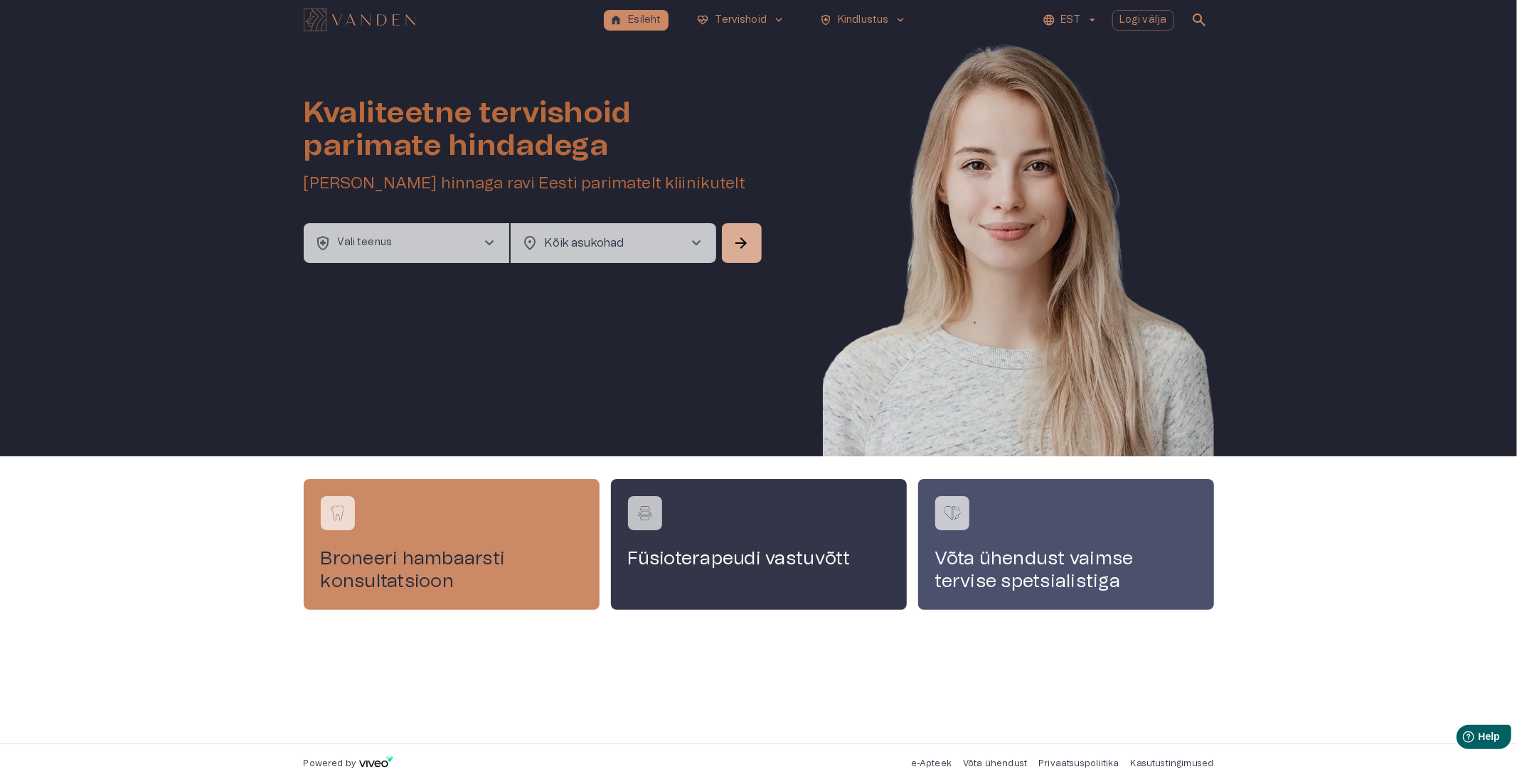
click at [427, 237] on button "health_and_safety Vali teenus chevron_right" at bounding box center [406, 244] width 205 height 40
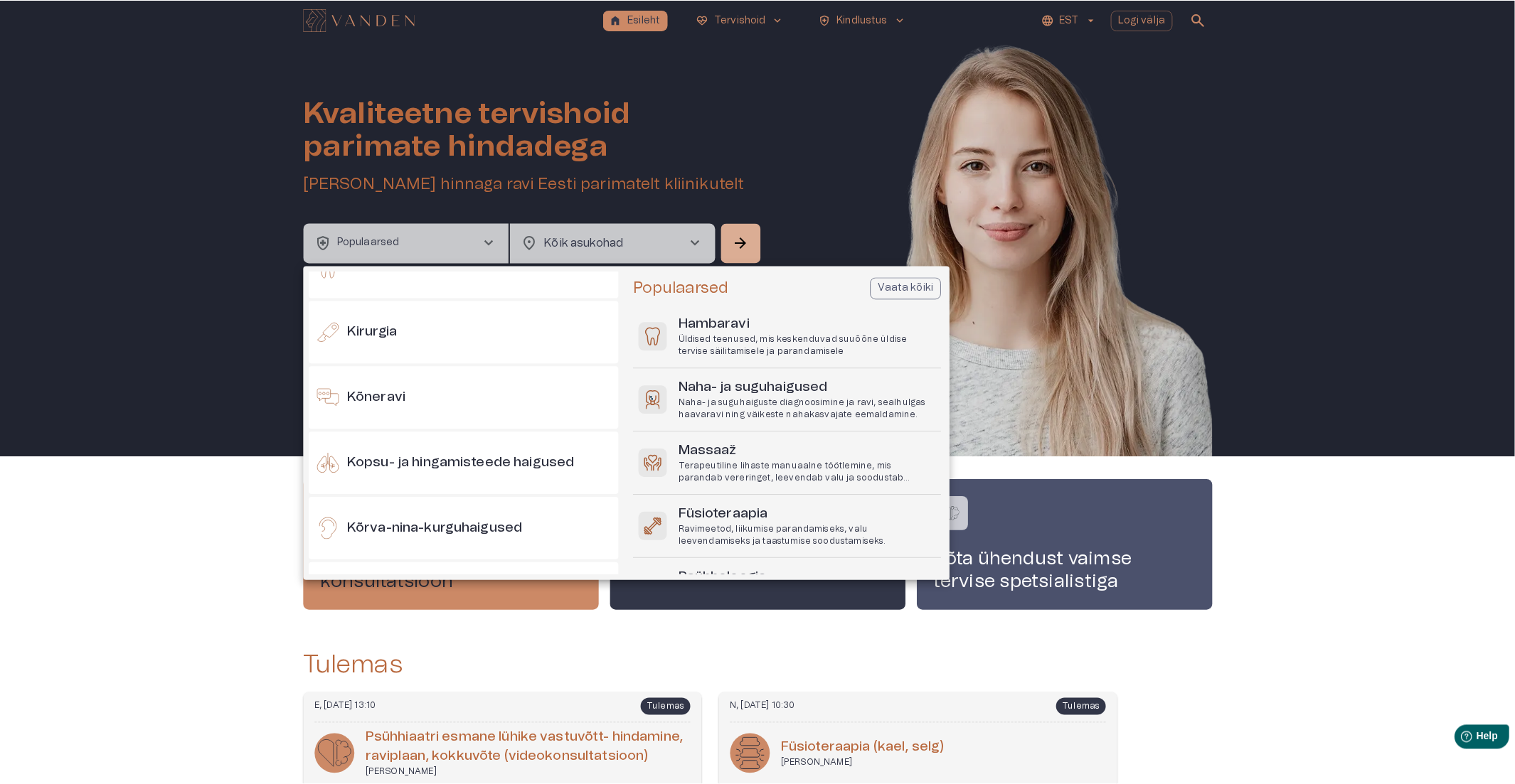
scroll to position [316, 0]
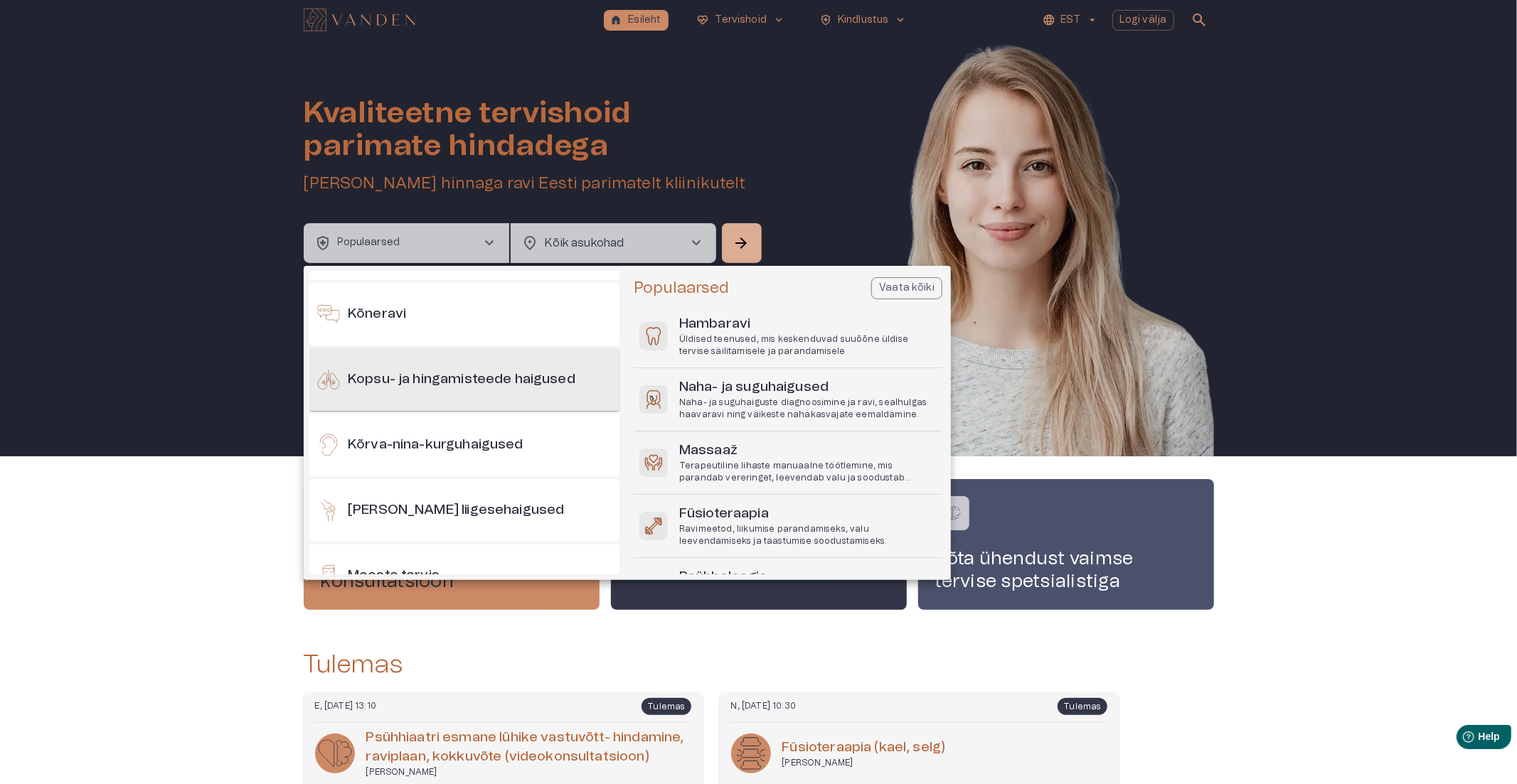
click at [507, 380] on h6 "Kopsu- ja hingamisteede haigused" at bounding box center [461, 380] width 227 height 19
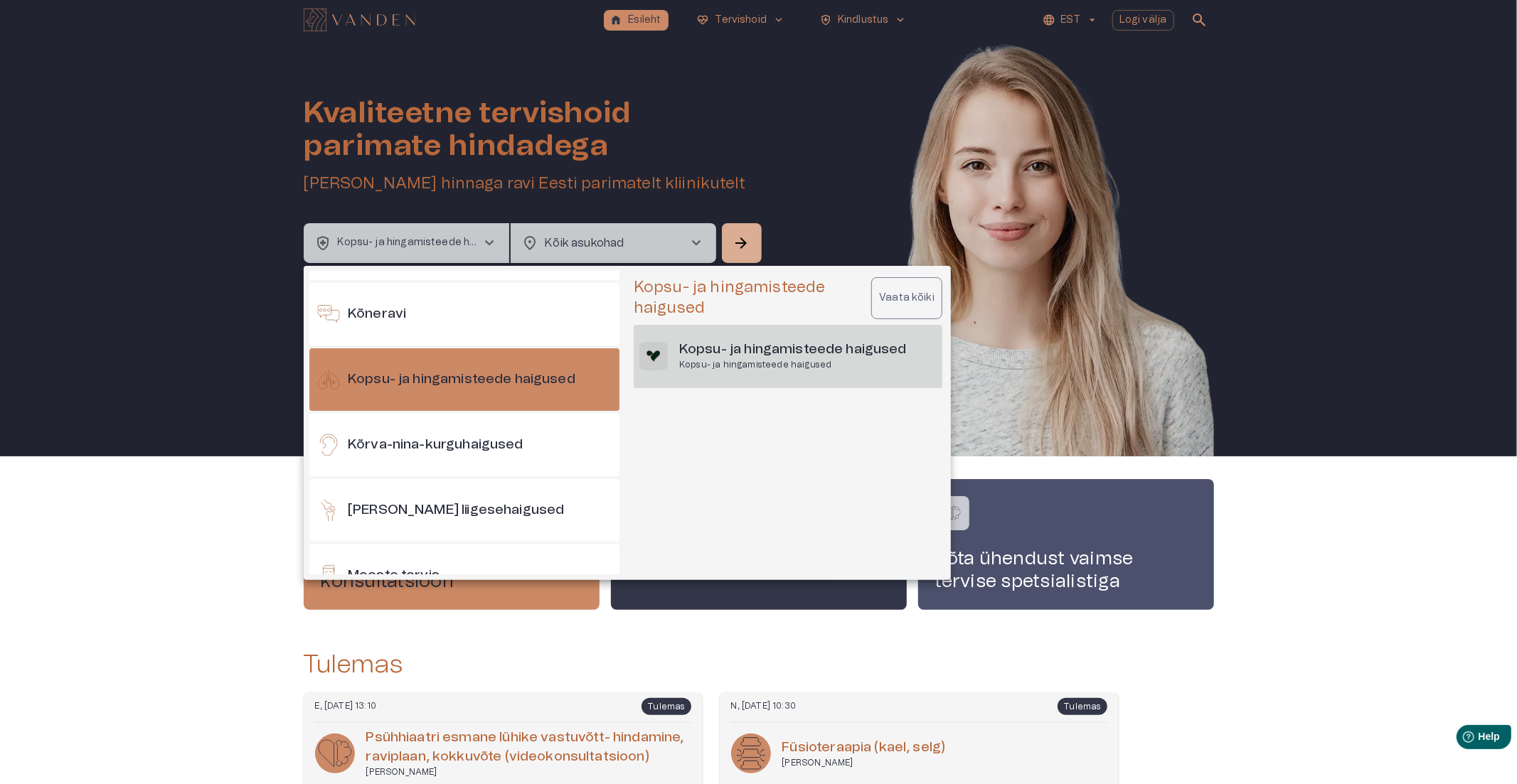
click at [701, 364] on p "Kopsu- ja hingamisteede haigused" at bounding box center [792, 365] width 227 height 12
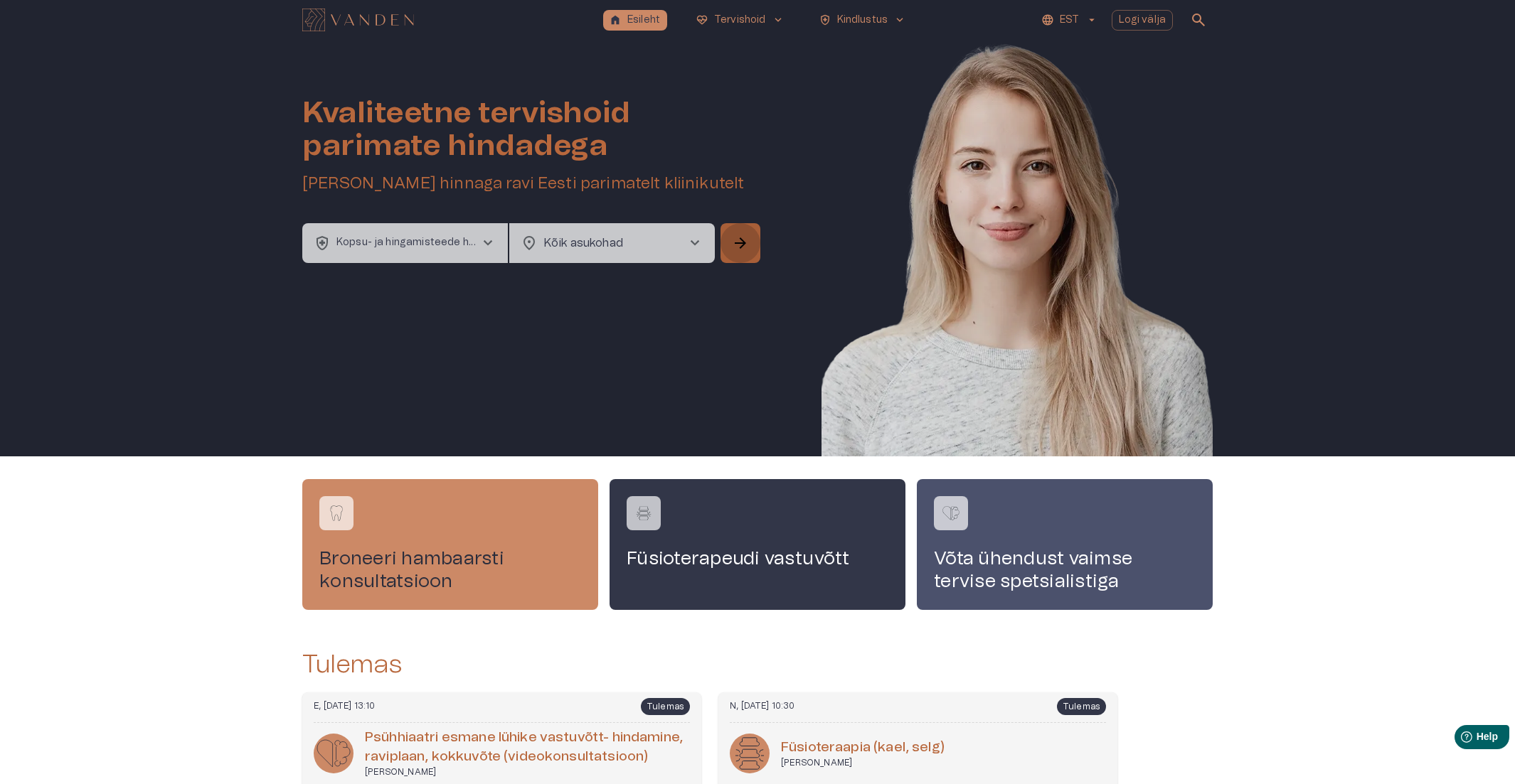
click at [752, 257] on button "arrow_forward" at bounding box center [741, 244] width 40 height 40
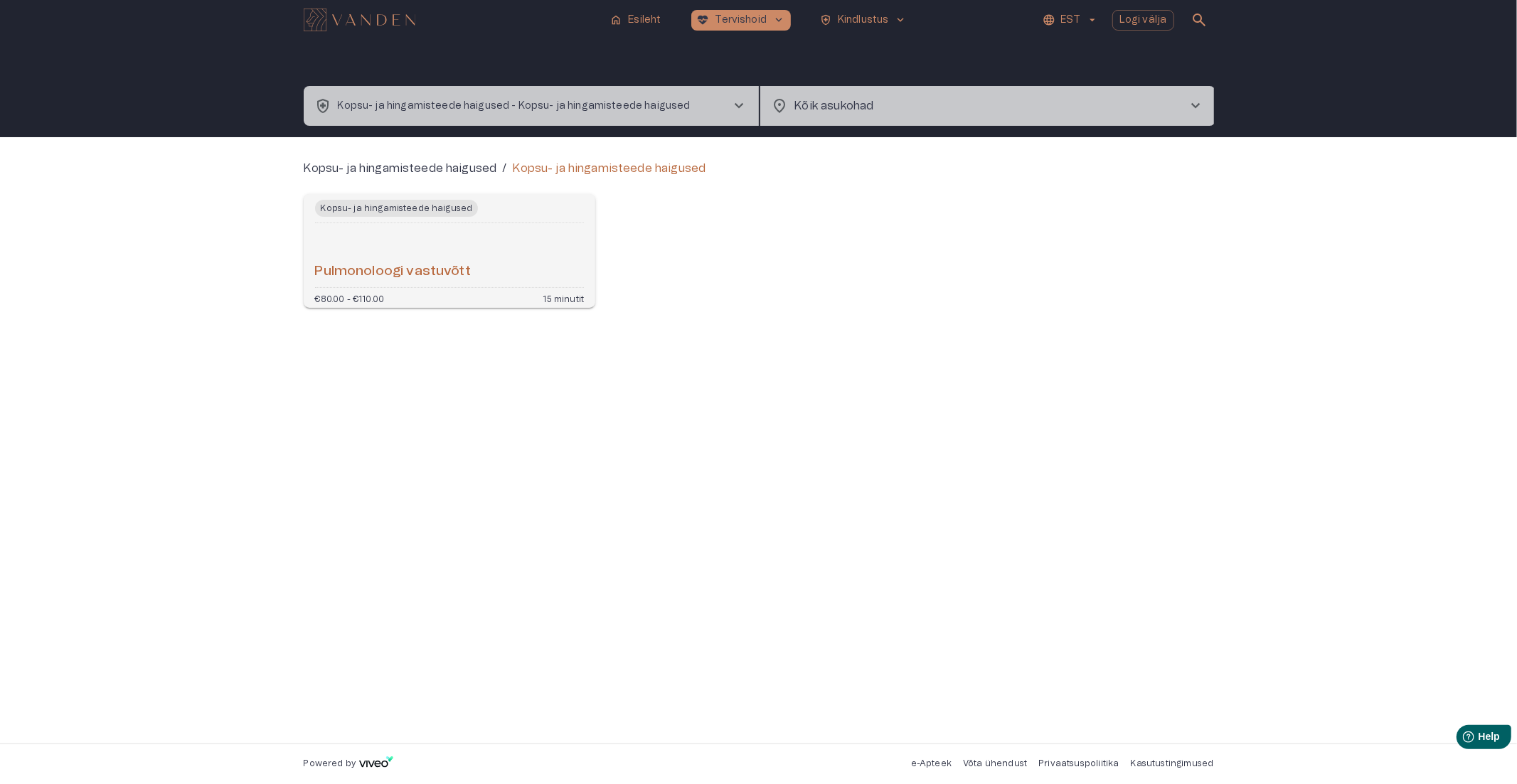
click at [513, 256] on div "Pulmonoloogi vastuvõtt" at bounding box center [450, 255] width 270 height 52
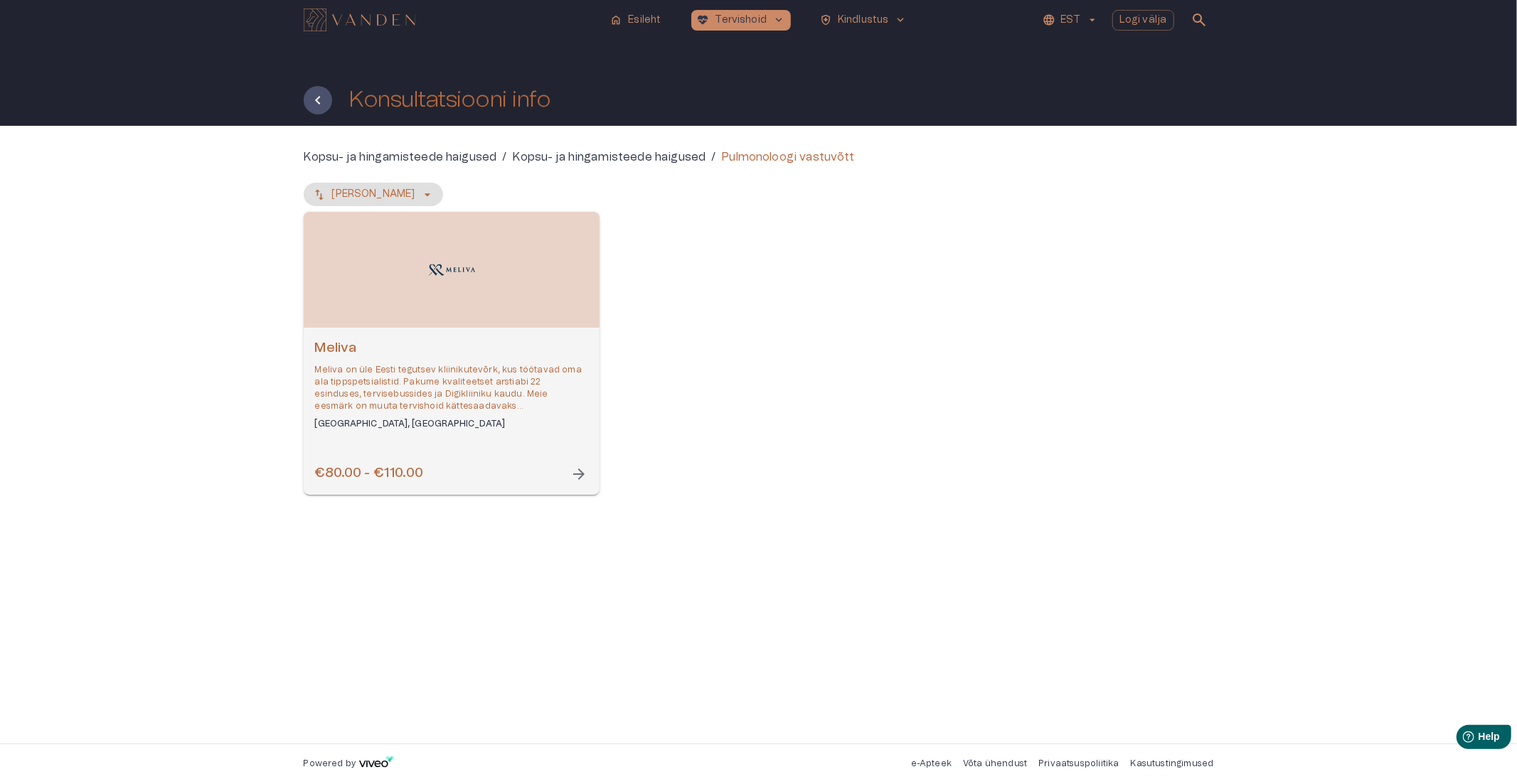
click at [478, 347] on h6 "Meliva" at bounding box center [452, 349] width 273 height 19
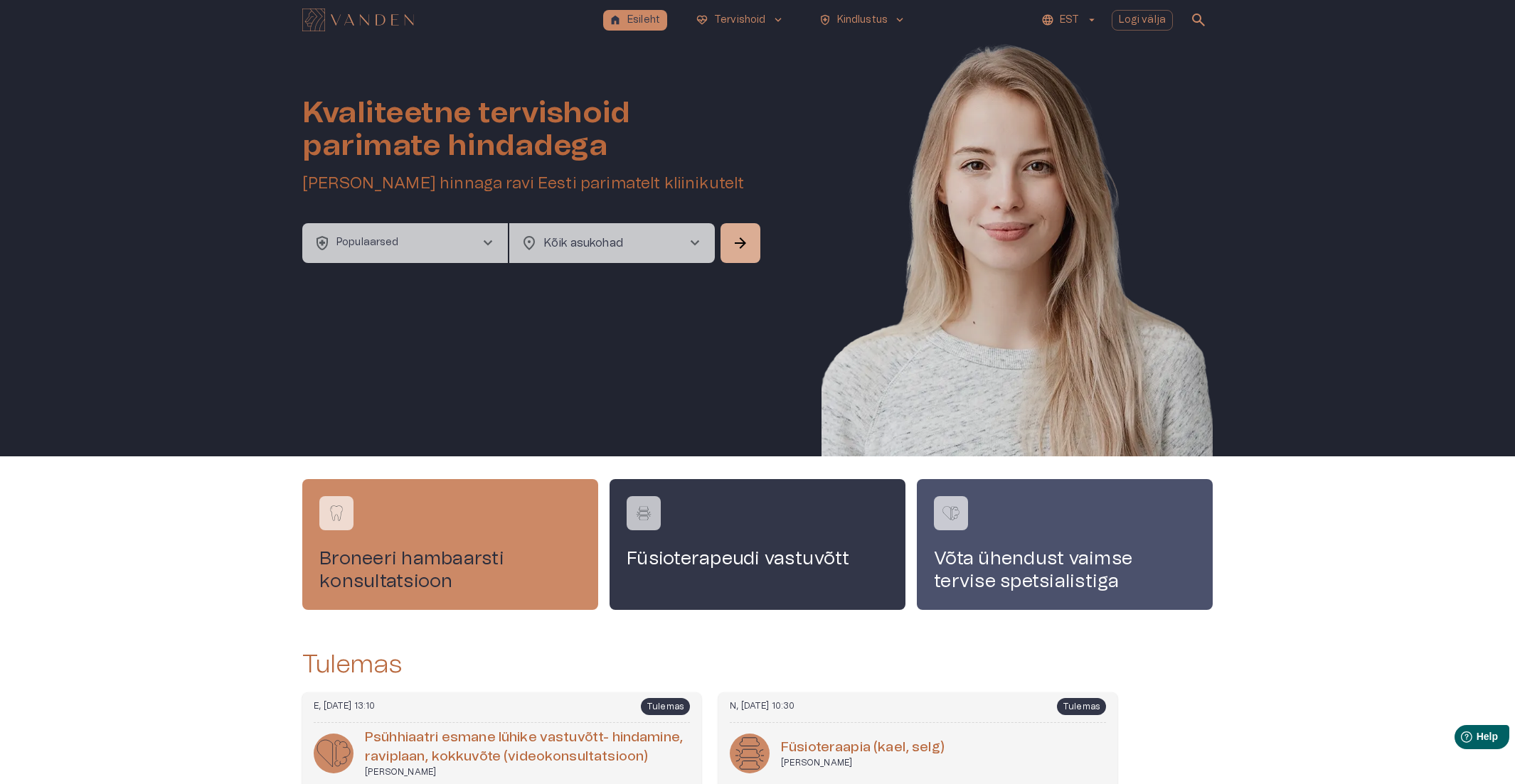
click at [480, 239] on span "chevron_right" at bounding box center [488, 244] width 17 height 17
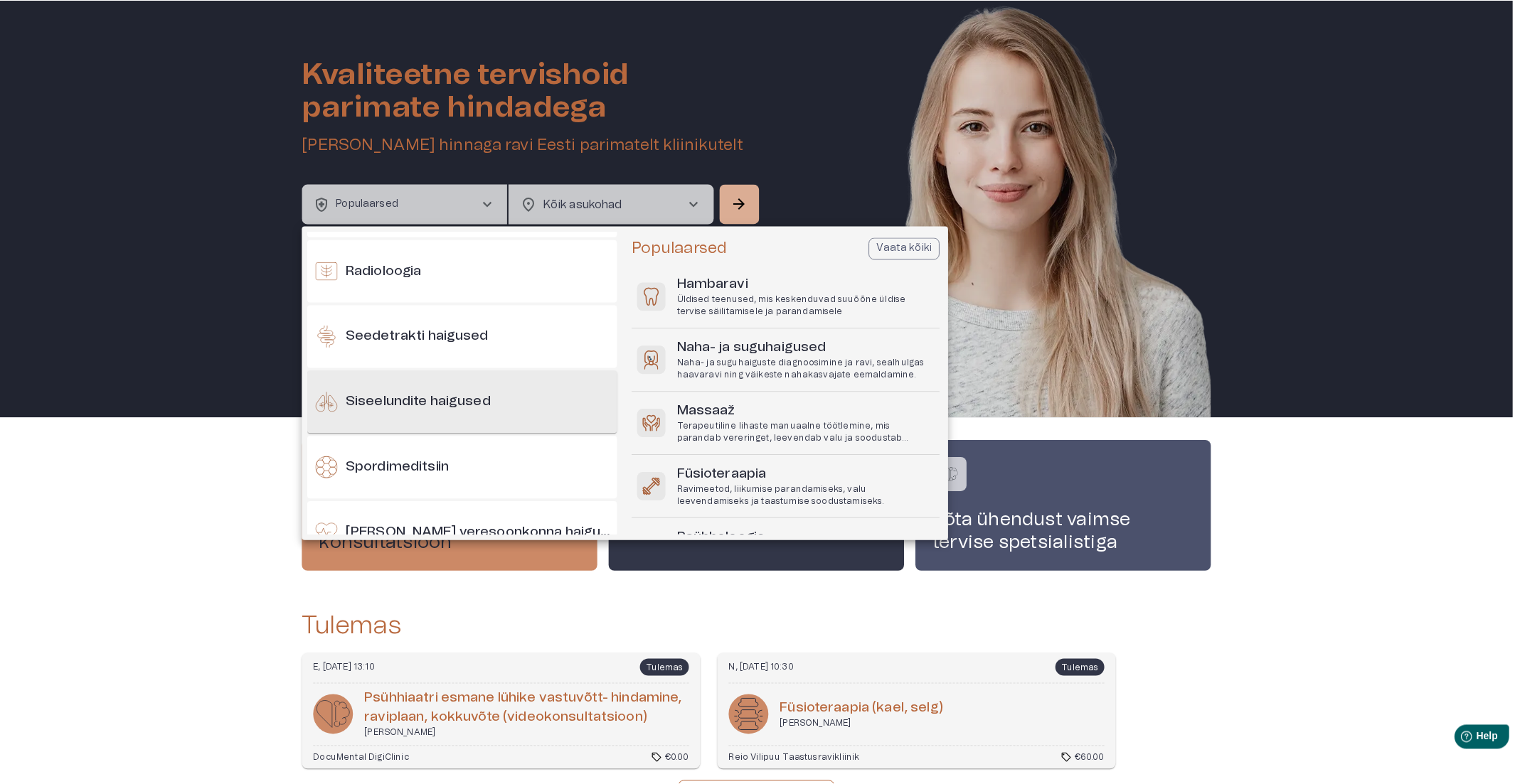
scroll to position [1027, 0]
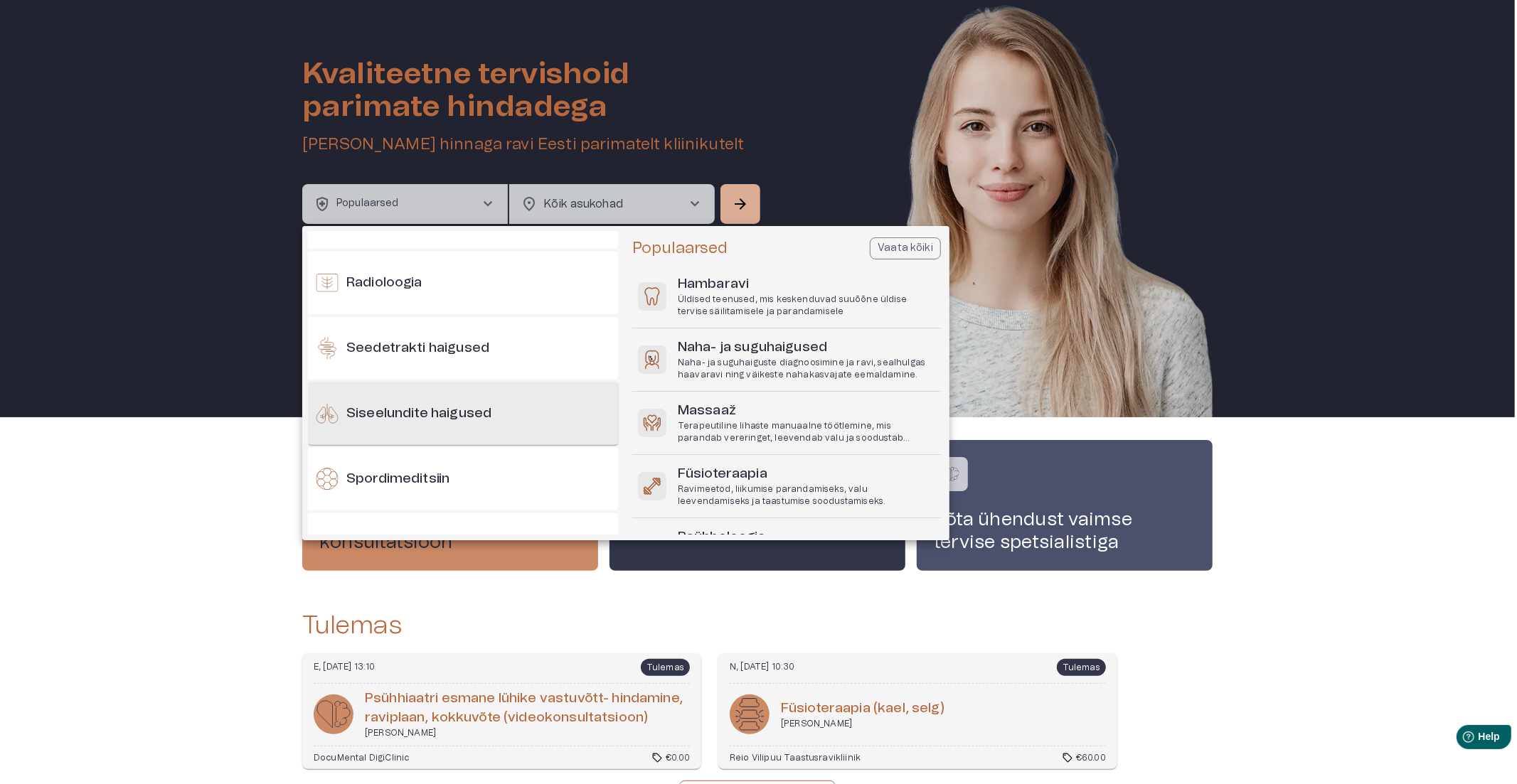
click at [476, 413] on h6 "Siseelundite haigused" at bounding box center [419, 414] width 145 height 19
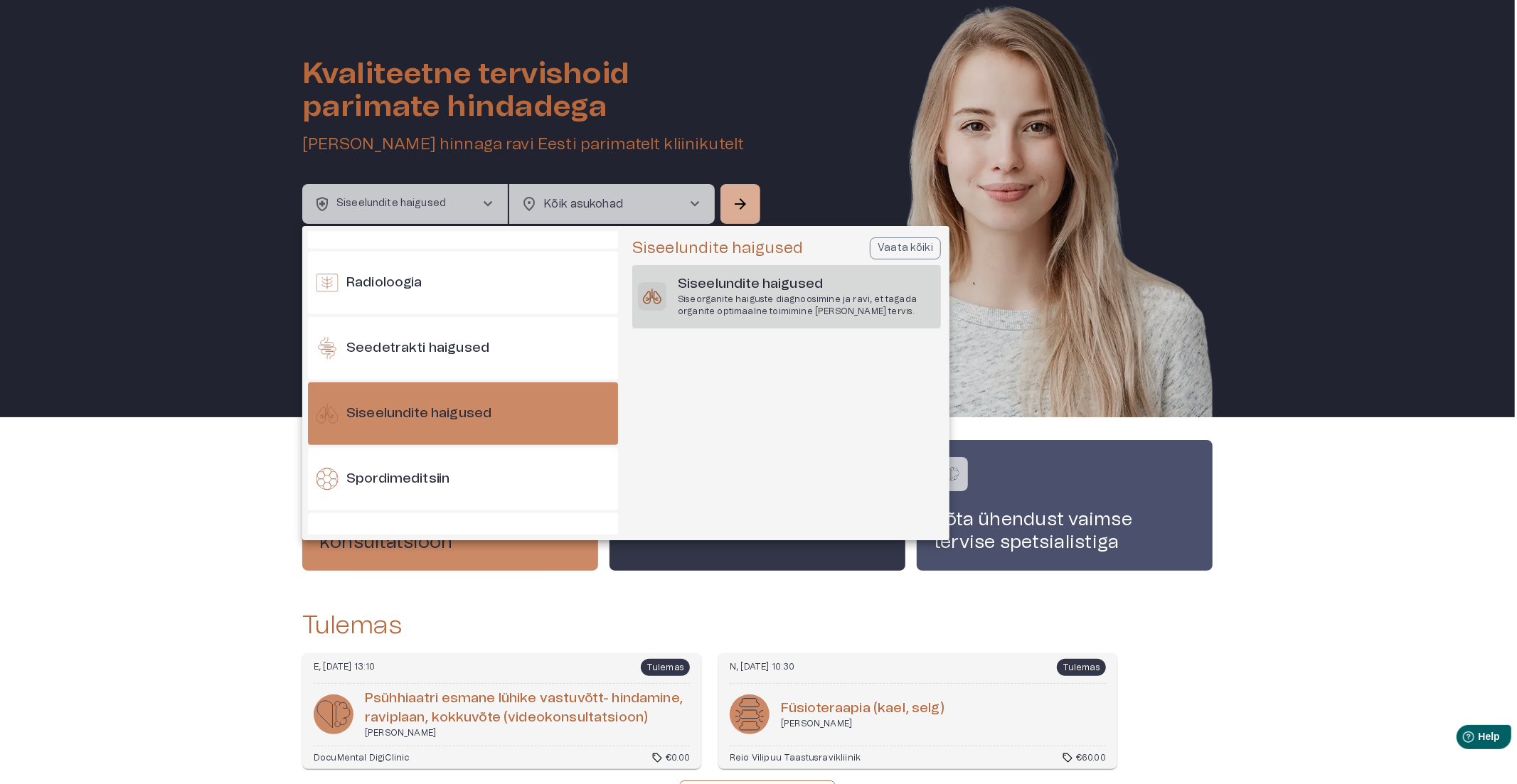
click at [733, 278] on h6 "Siseelundite haigused" at bounding box center [807, 285] width 258 height 19
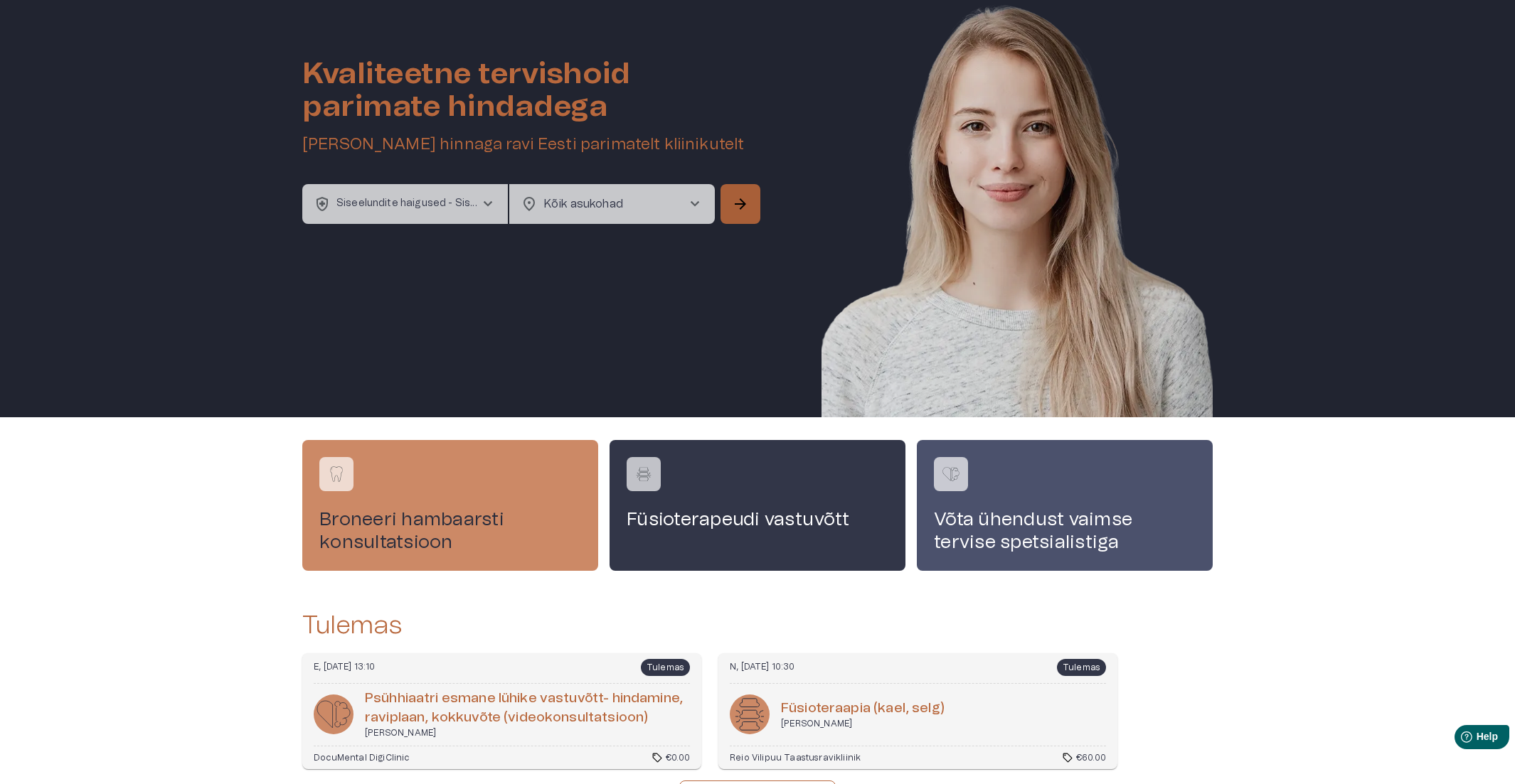
click at [752, 211] on button "arrow_forward" at bounding box center [741, 204] width 40 height 40
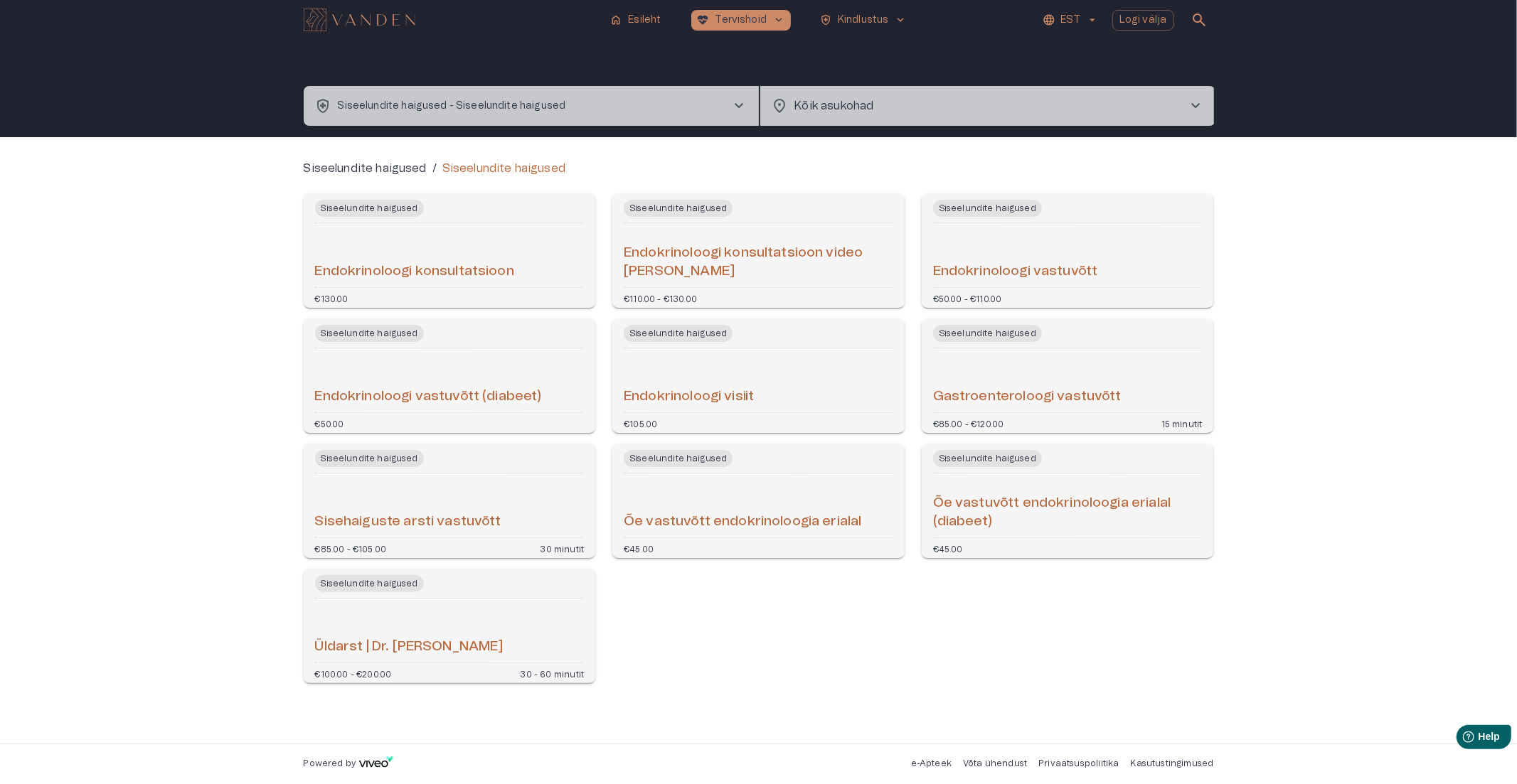
click at [465, 505] on div "Sisehaiguste arsti vastuvõtt" at bounding box center [450, 506] width 270 height 52
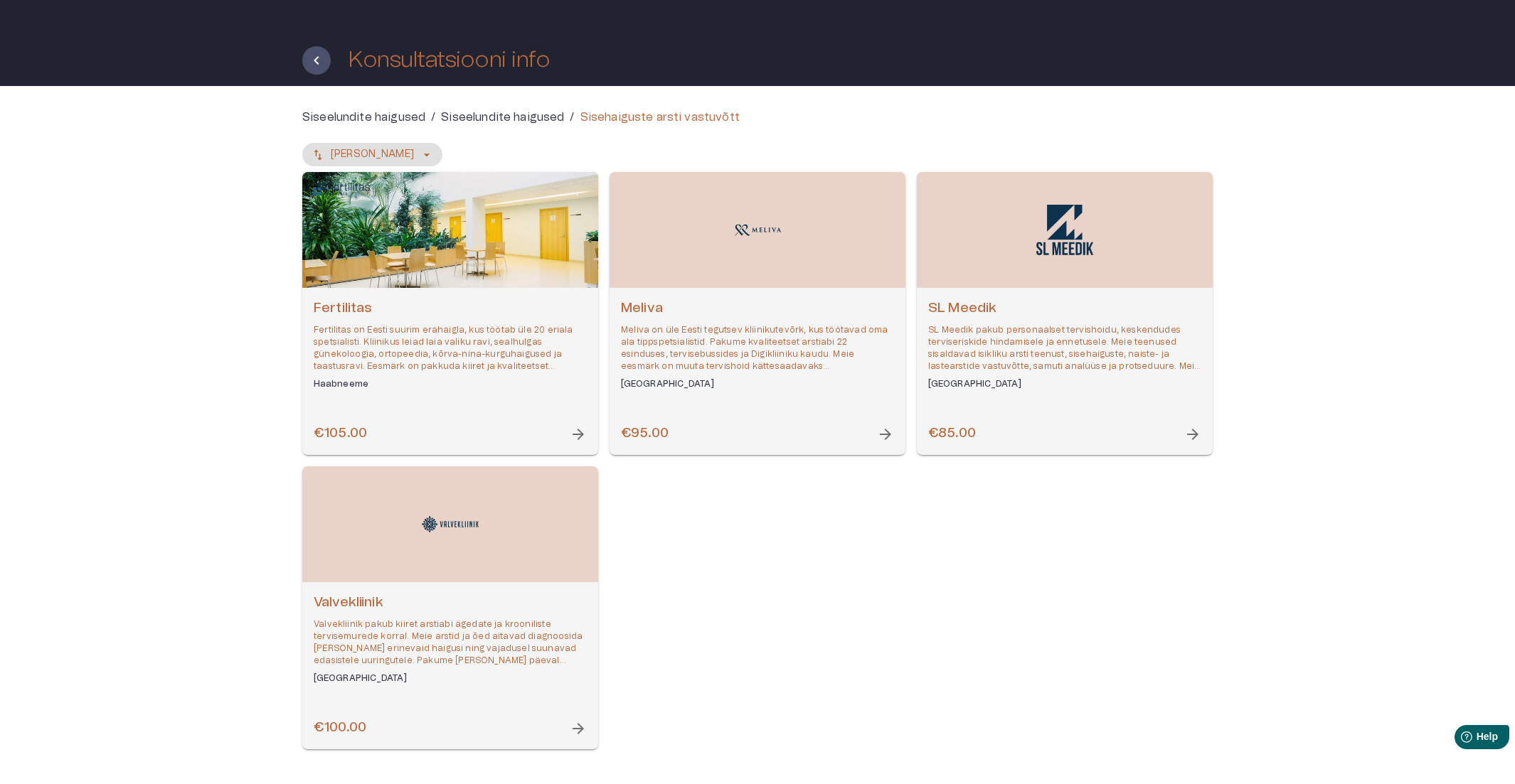
scroll to position [79, 0]
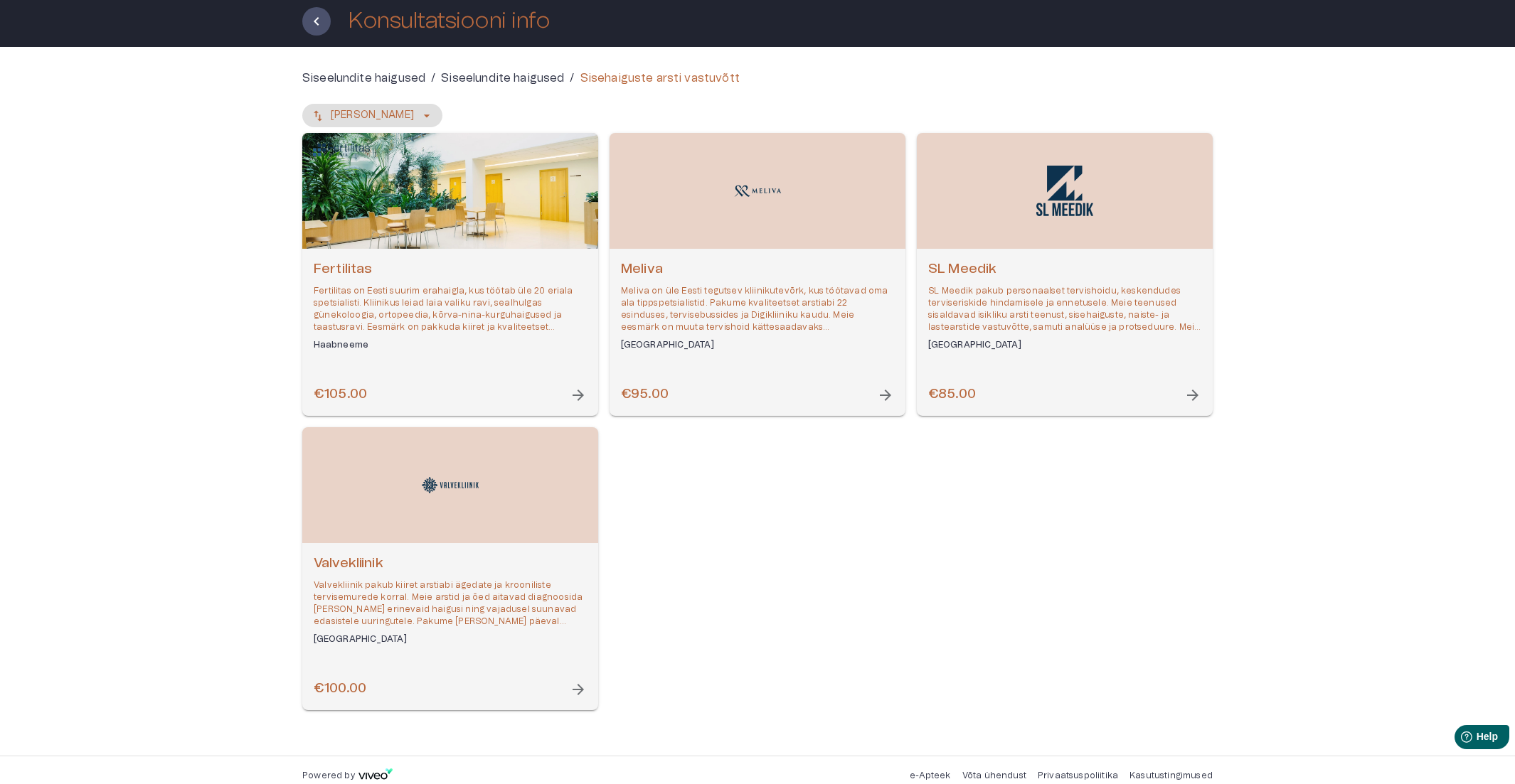
click at [1001, 273] on h6 "SL Meedik" at bounding box center [1065, 270] width 273 height 19
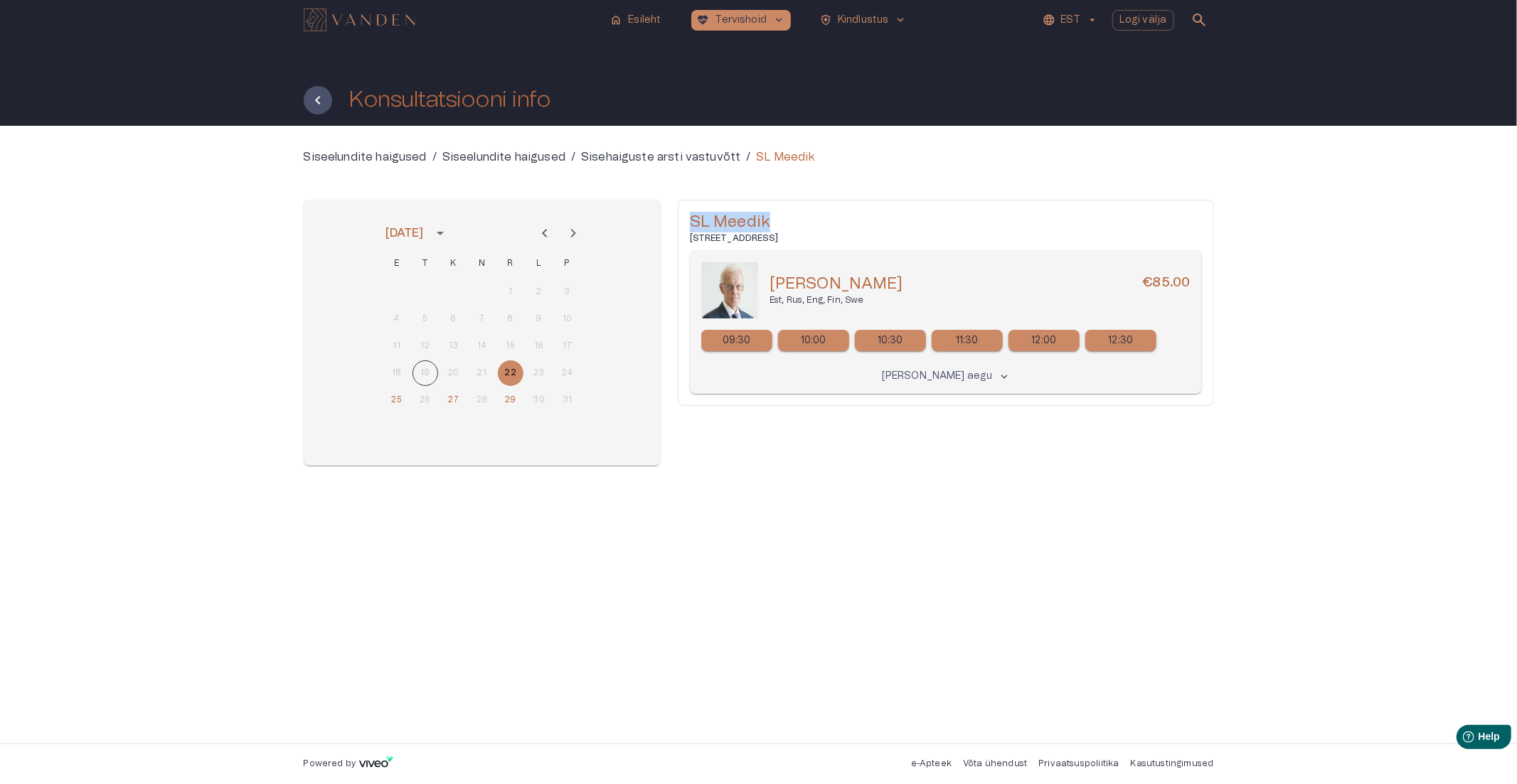
drag, startPoint x: 782, startPoint y: 222, endPoint x: 691, endPoint y: 219, distance: 91.0
click at [691, 219] on h5 "SL Meedik" at bounding box center [946, 222] width 512 height 21
copy h5 "SL Meedik"
click at [740, 219] on h5 "SL Meedik" at bounding box center [946, 222] width 512 height 21
drag, startPoint x: 694, startPoint y: 221, endPoint x: 768, endPoint y: 221, distance: 74.0
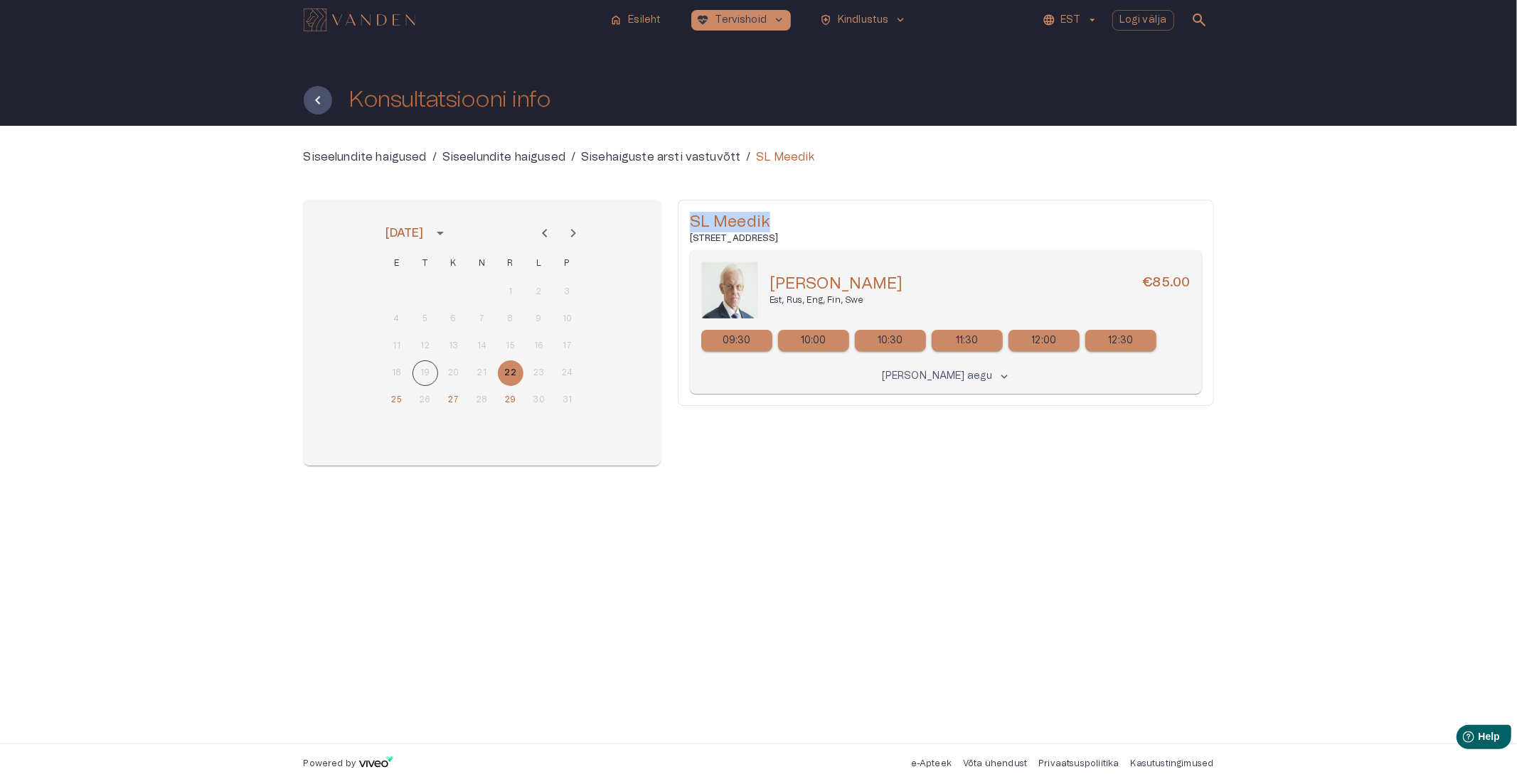
click at [768, 221] on h5 "SL Meedik" at bounding box center [946, 222] width 512 height 21
copy h5 "SL Meedik"
click at [775, 219] on h5 "SL Meedik" at bounding box center [946, 222] width 512 height 21
drag, startPoint x: 693, startPoint y: 221, endPoint x: 772, endPoint y: 220, distance: 79.0
click at [772, 220] on h5 "SL Meedik" at bounding box center [946, 222] width 512 height 21
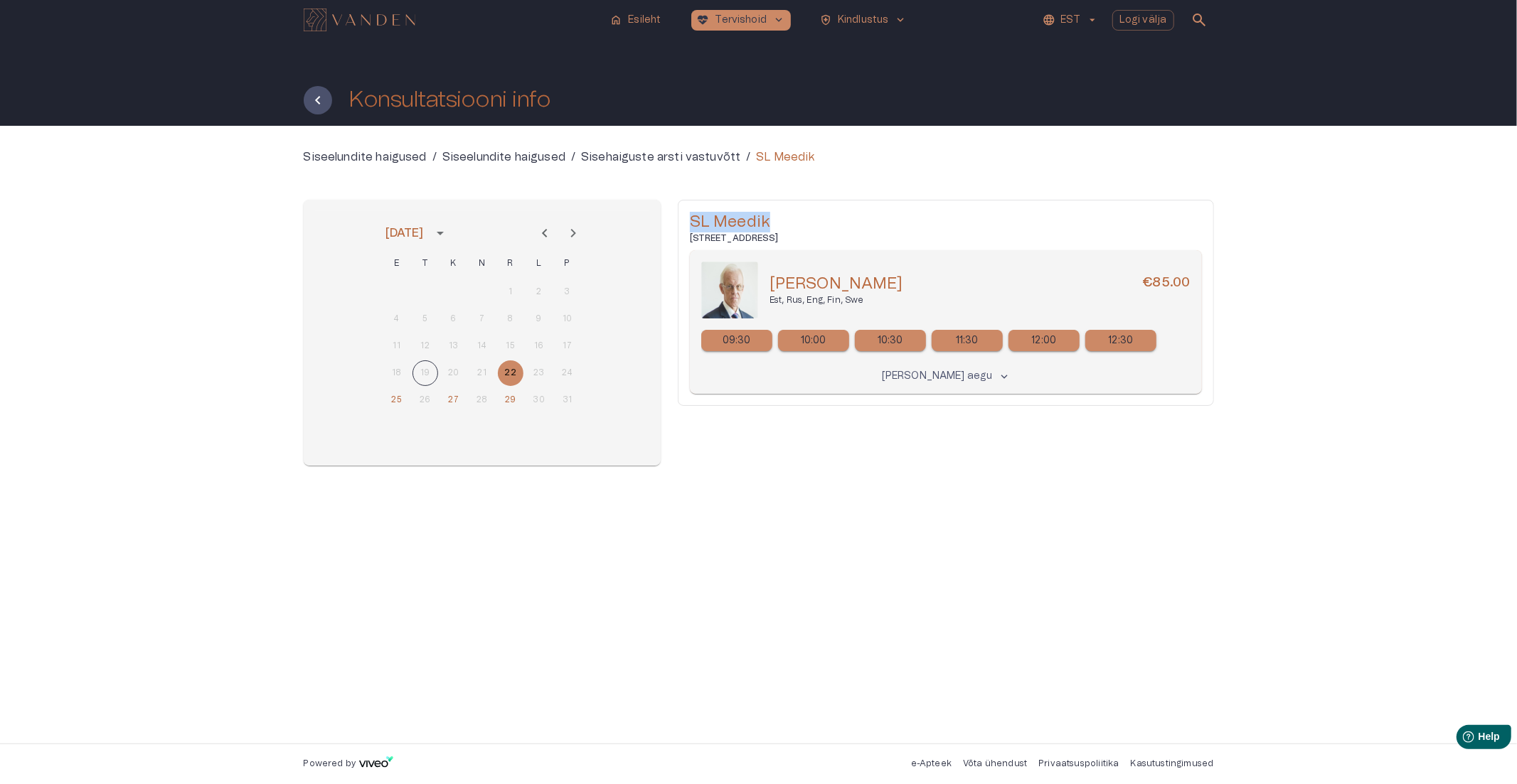
copy h5 "SL Meedik"
click at [775, 218] on h5 "SL Meedik" at bounding box center [946, 222] width 512 height 21
drag, startPoint x: 759, startPoint y: 236, endPoint x: 789, endPoint y: 235, distance: 30.0
click at [789, 235] on h6 "[STREET_ADDRESS]" at bounding box center [946, 238] width 512 height 12
copy h6 "allinn H"
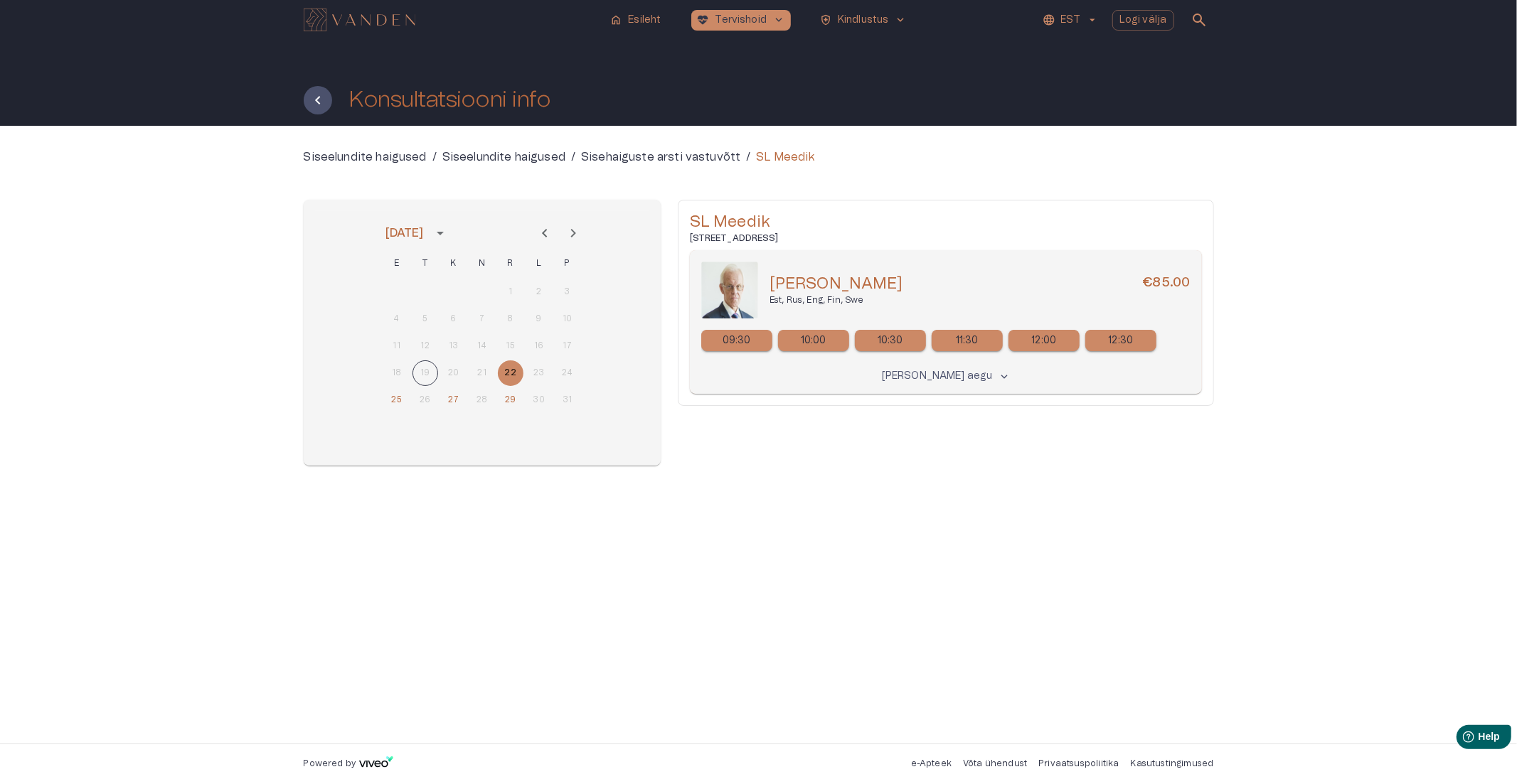
click at [806, 235] on h6 "[STREET_ADDRESS]" at bounding box center [946, 238] width 512 height 12
drag, startPoint x: 756, startPoint y: 236, endPoint x: 823, endPoint y: 237, distance: 67.0
click at [823, 237] on h6 "[STREET_ADDRESS]" at bounding box center [946, 238] width 512 height 12
copy h6 "Tallinn Harjuma"
click at [855, 237] on h6 "[STREET_ADDRESS]" at bounding box center [946, 238] width 512 height 12
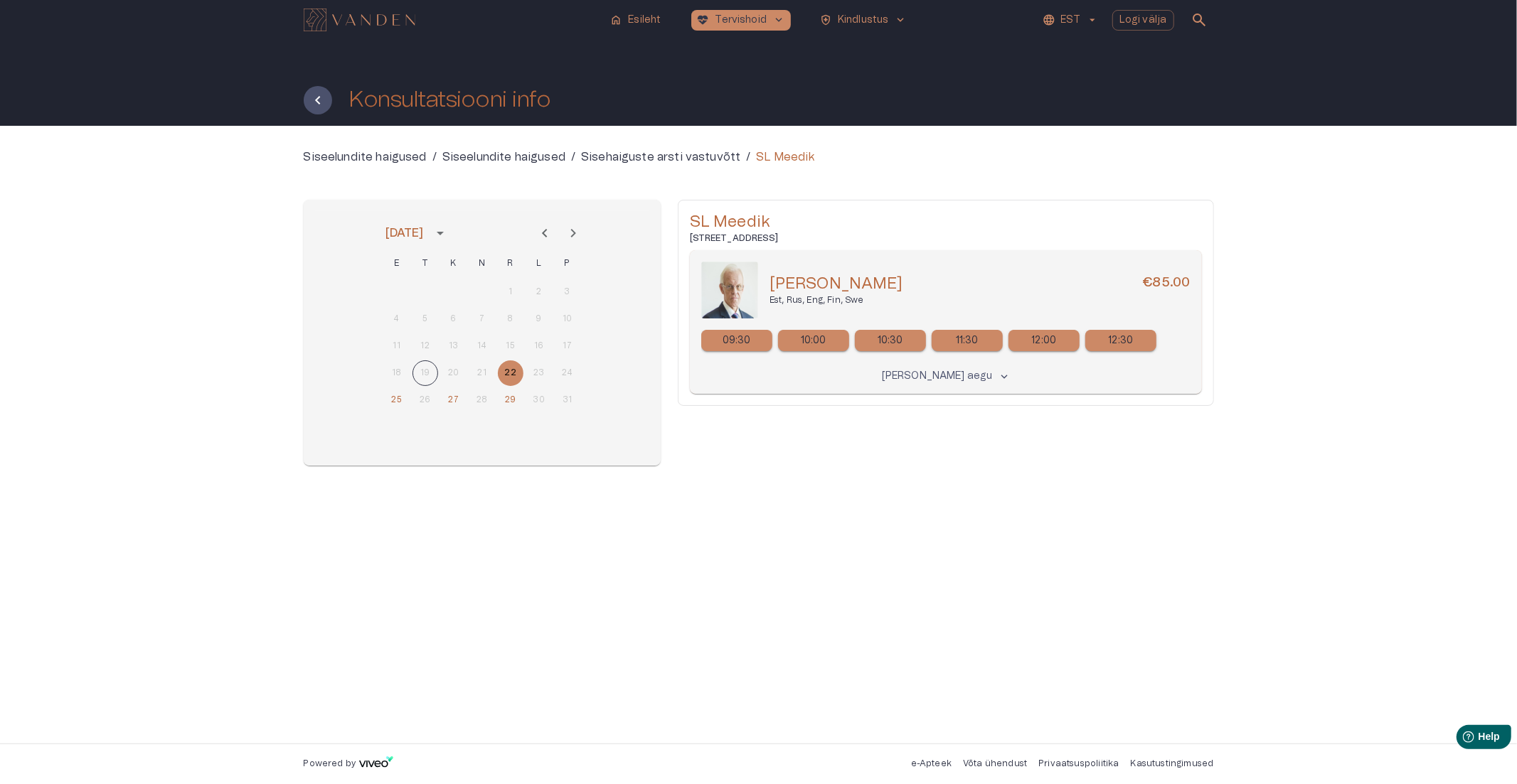
click at [577, 231] on icon "Next month" at bounding box center [574, 233] width 17 height 17
click at [1118, 344] on p "11:00" at bounding box center [1121, 340] width 23 height 15
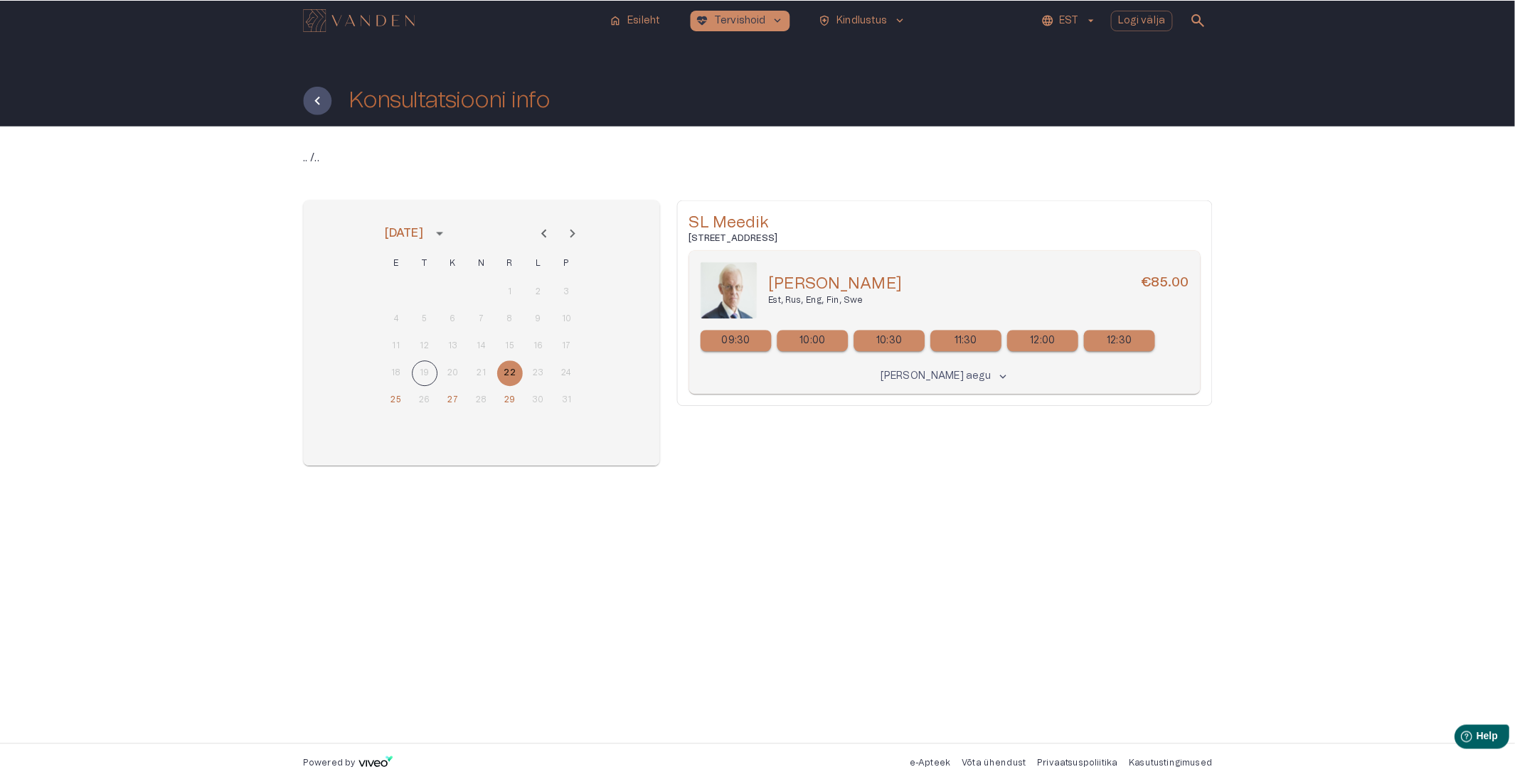
scroll to position [79, 0]
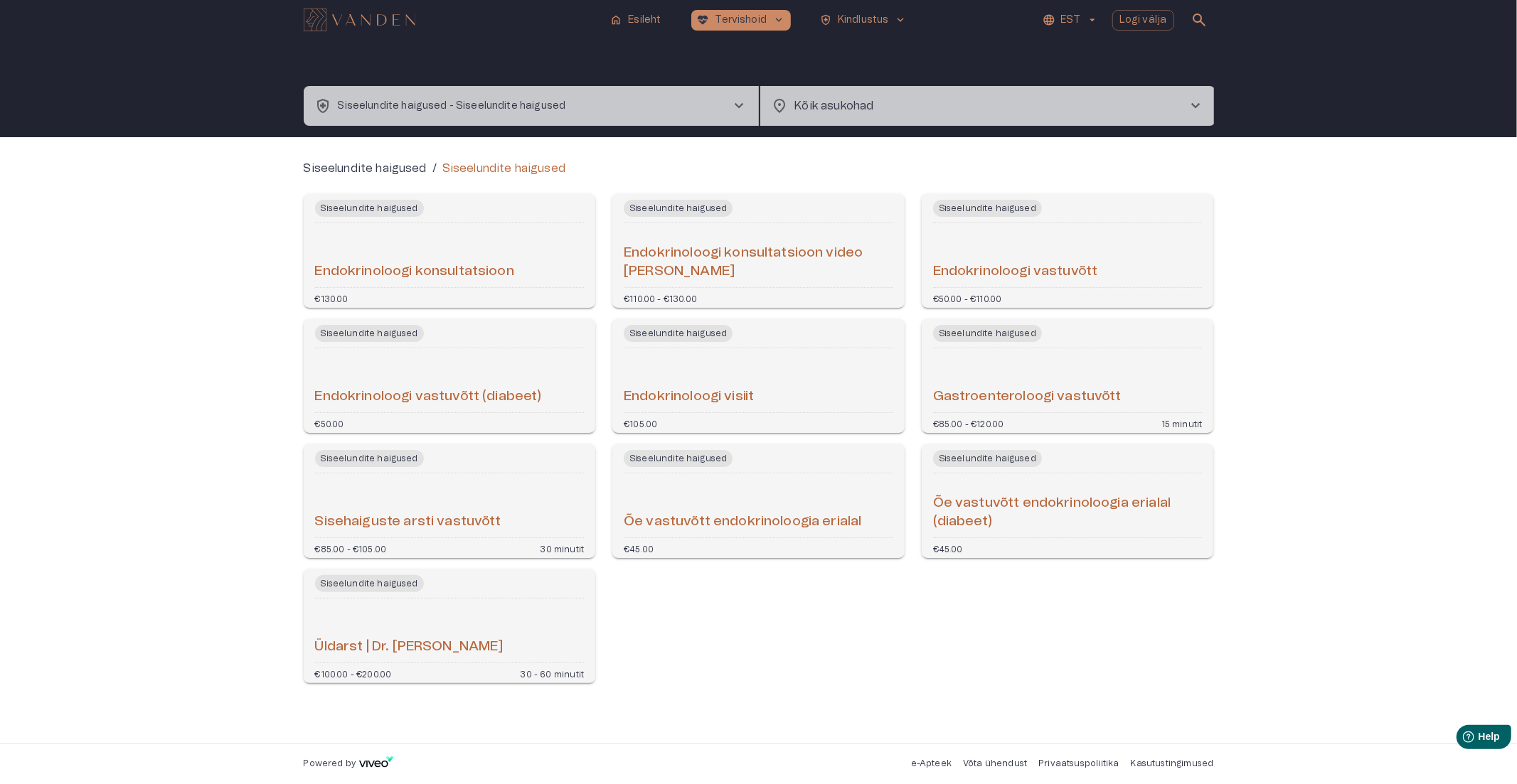
click at [464, 111] on p "Siseelundite haigused - Siseelundite haigused" at bounding box center [452, 106] width 228 height 15
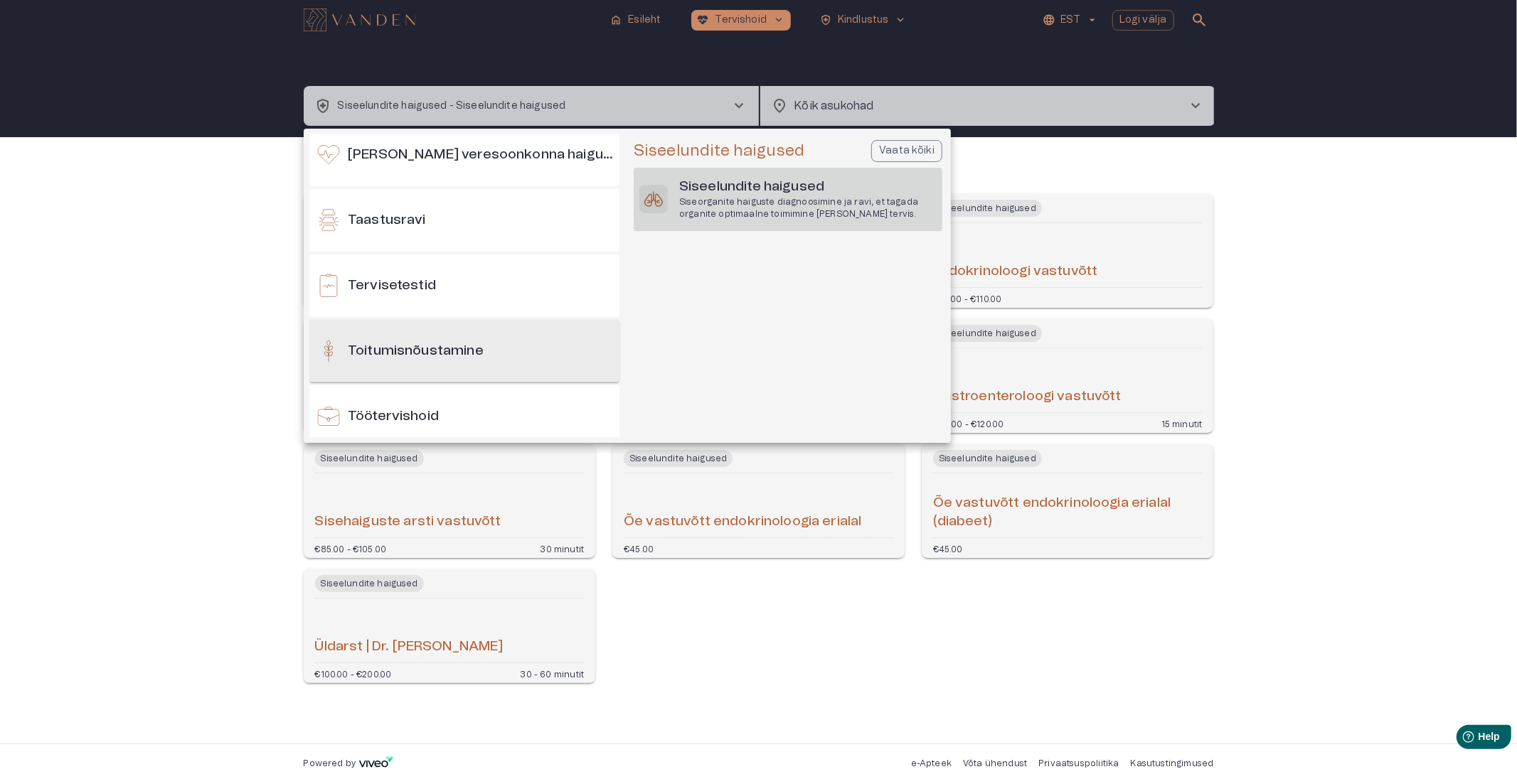
scroll to position [1294, 0]
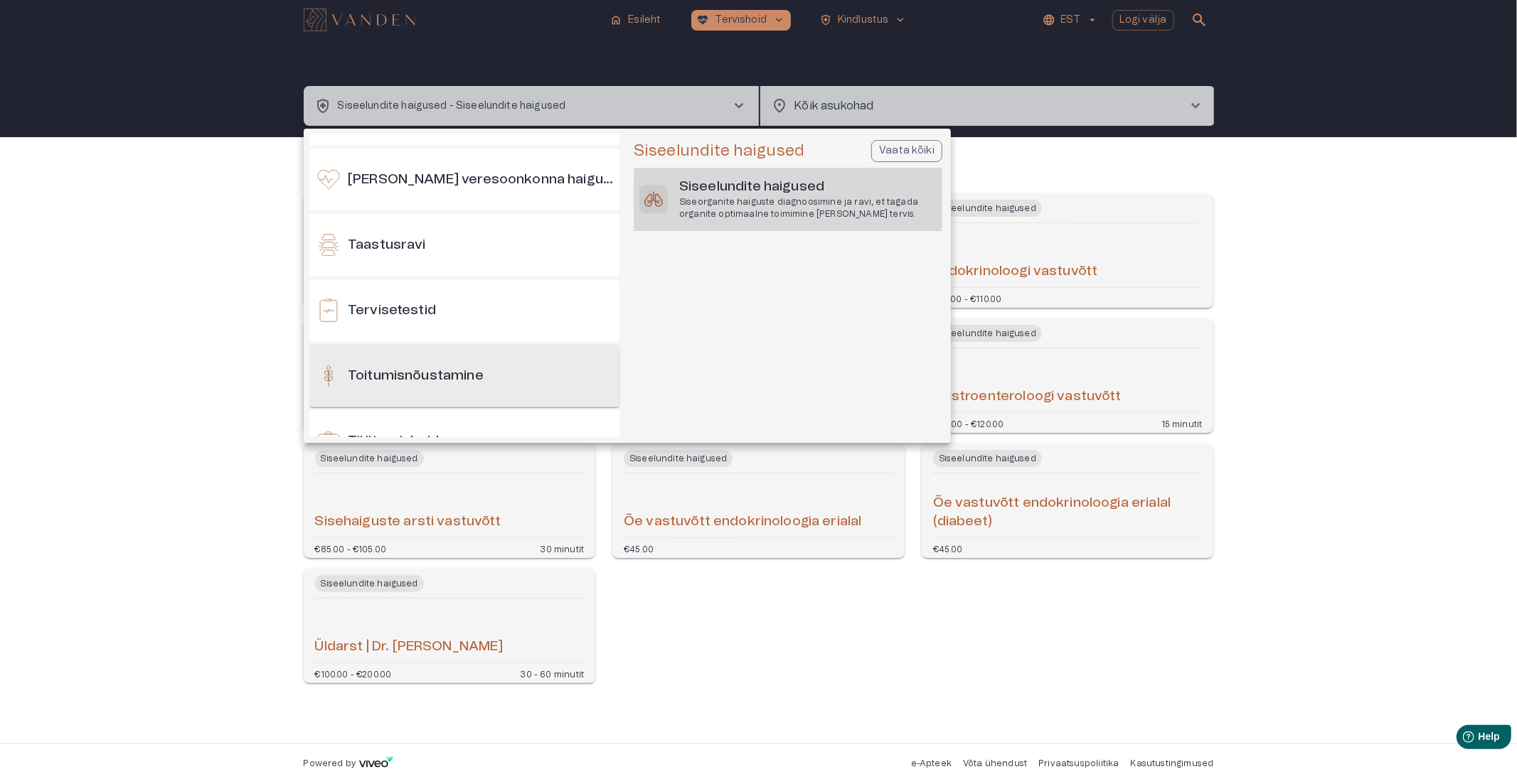
click at [431, 370] on h6 "Toitumisnõustamine" at bounding box center [416, 377] width 136 height 19
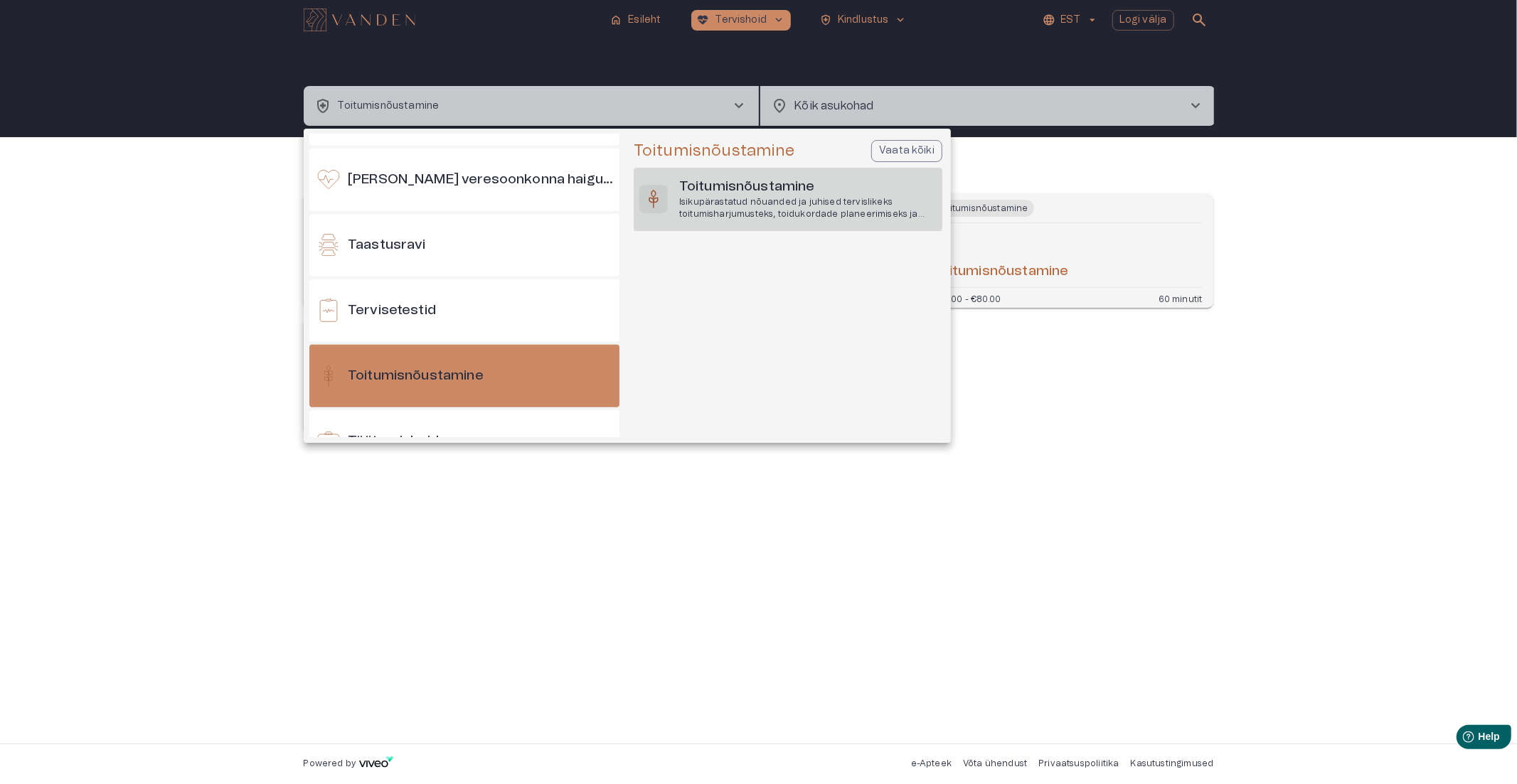
click at [748, 211] on p "Isikupärastatud nõuanded ja juhised tervislikeks toitumisharjumusteks, toidukor…" at bounding box center [808, 209] width 258 height 24
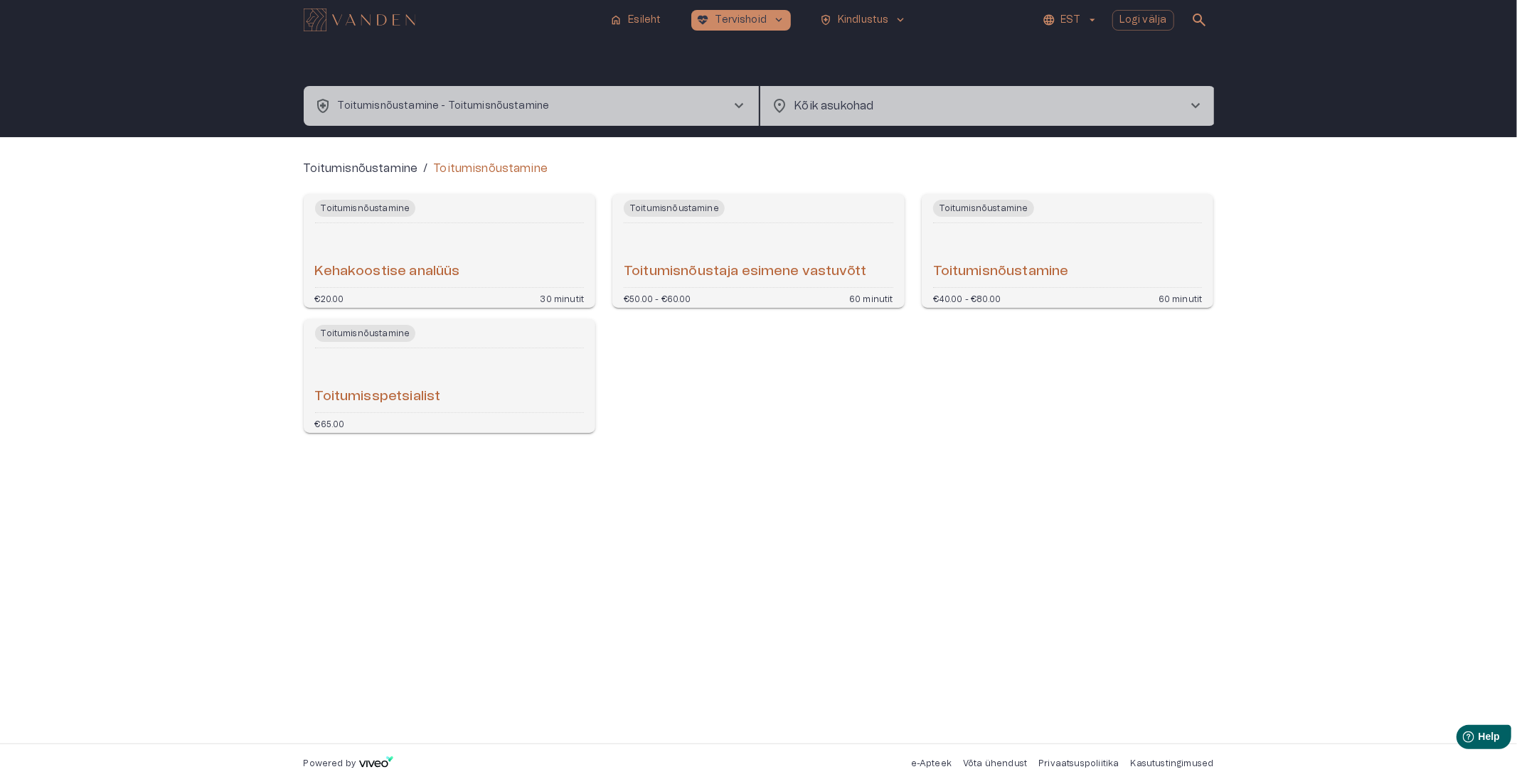
click at [763, 267] on h6 "Toitumisnõustaja esimene vastuvõtt" at bounding box center [745, 272] width 243 height 19
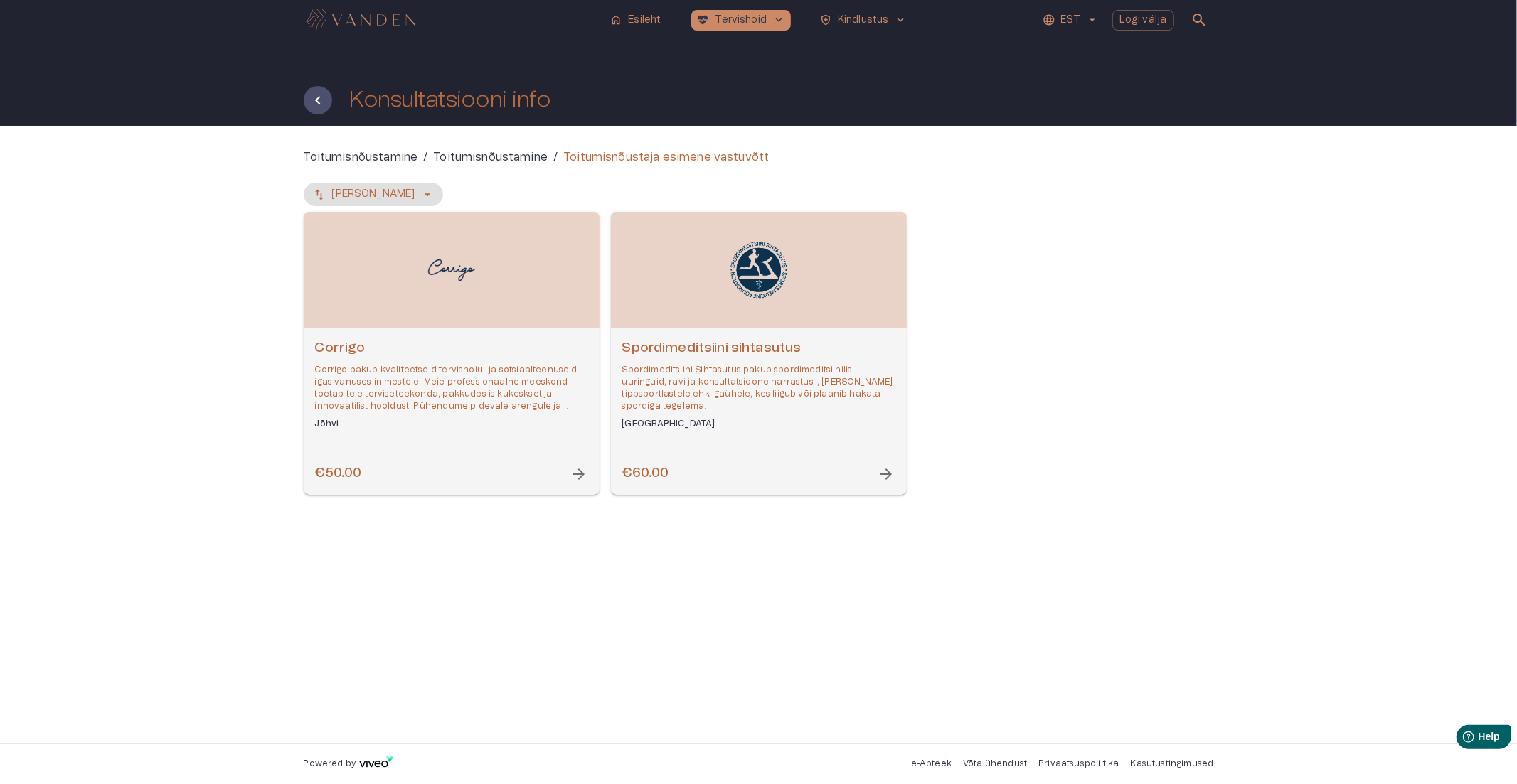
click at [521, 339] on h6 "Corrigo" at bounding box center [452, 349] width 273 height 19
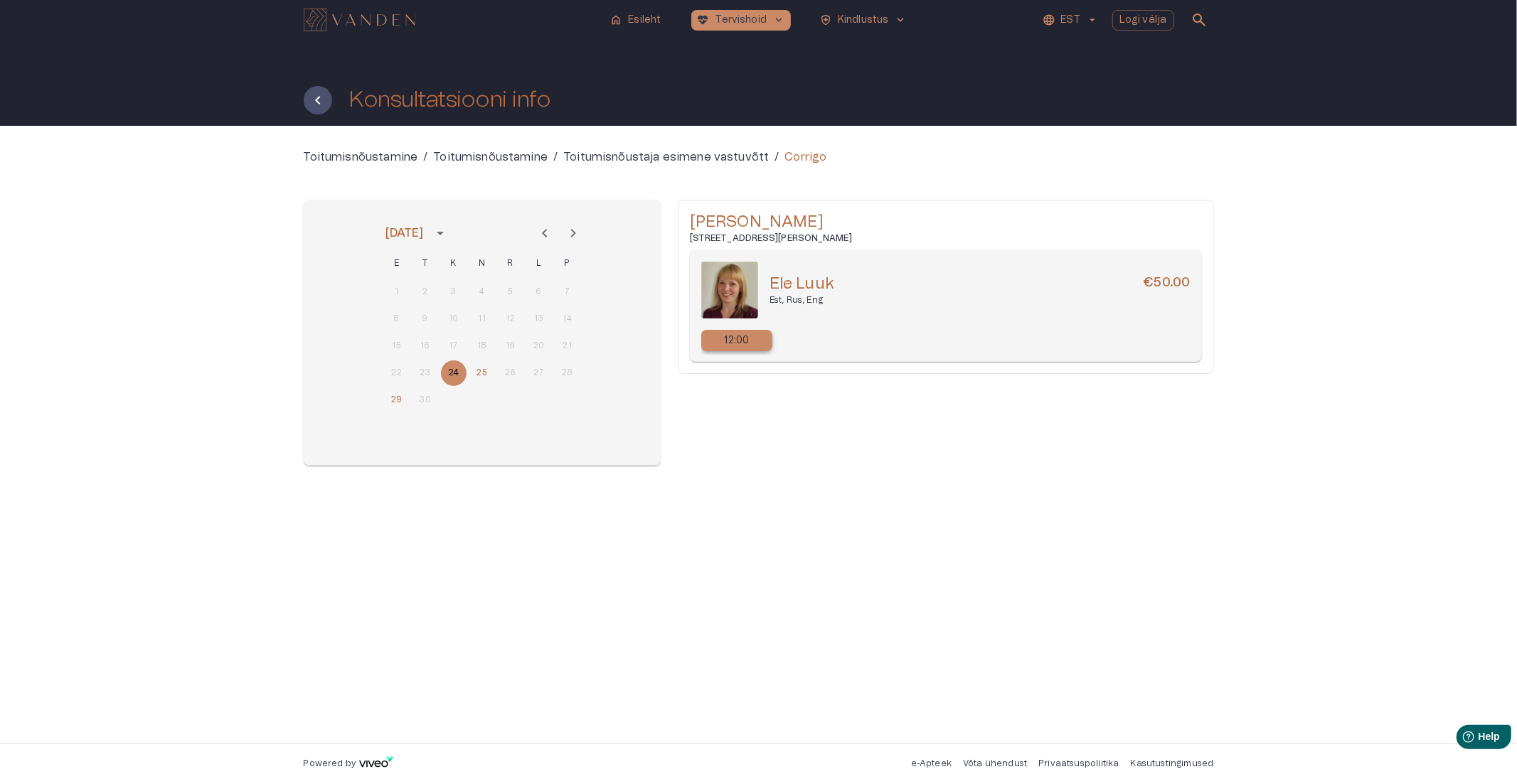
click at [744, 343] on p "12:00" at bounding box center [737, 340] width 25 height 15
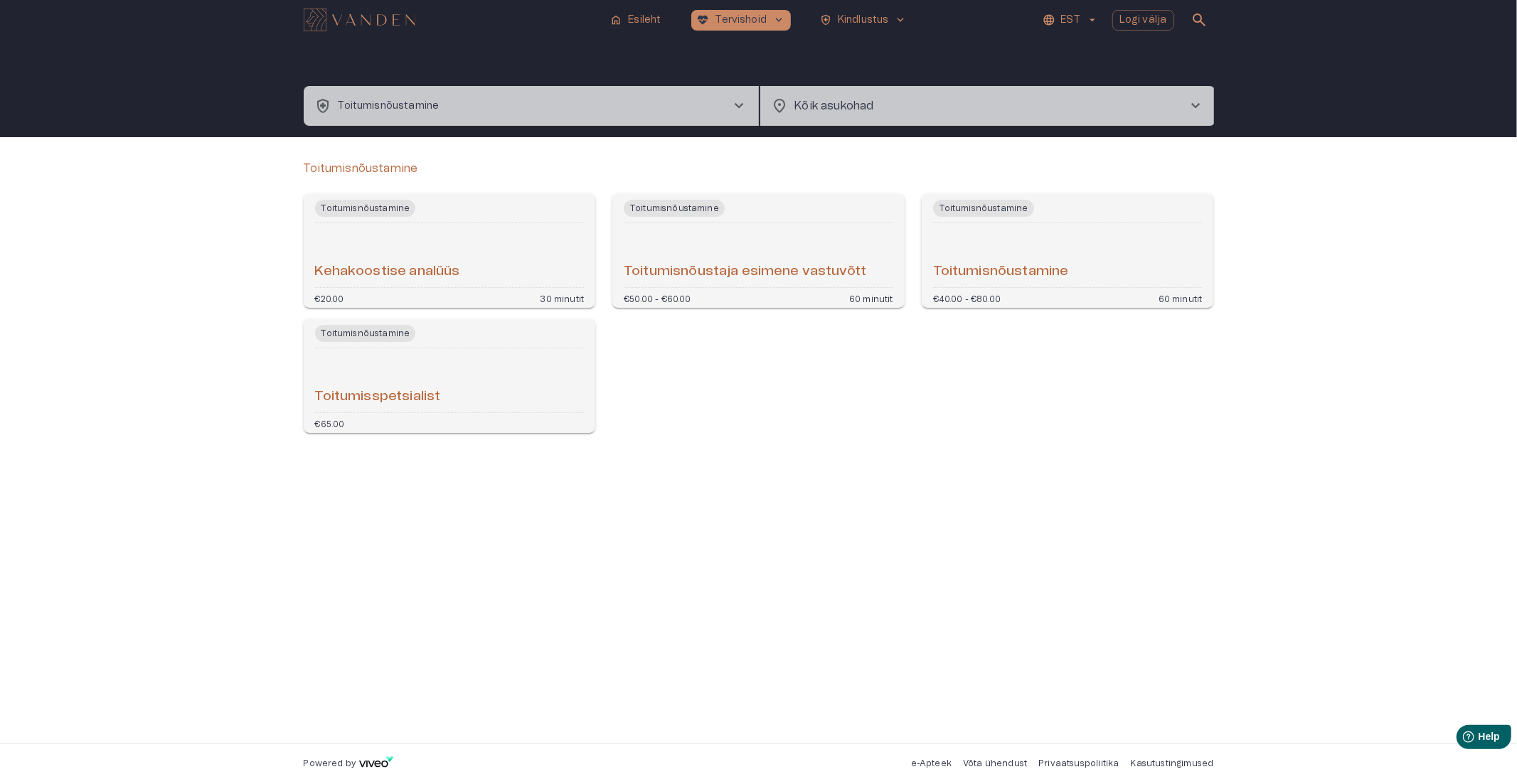
click at [528, 107] on button "health_and_safety Toitumisnõustamine chevron_right" at bounding box center [531, 106] width 455 height 40
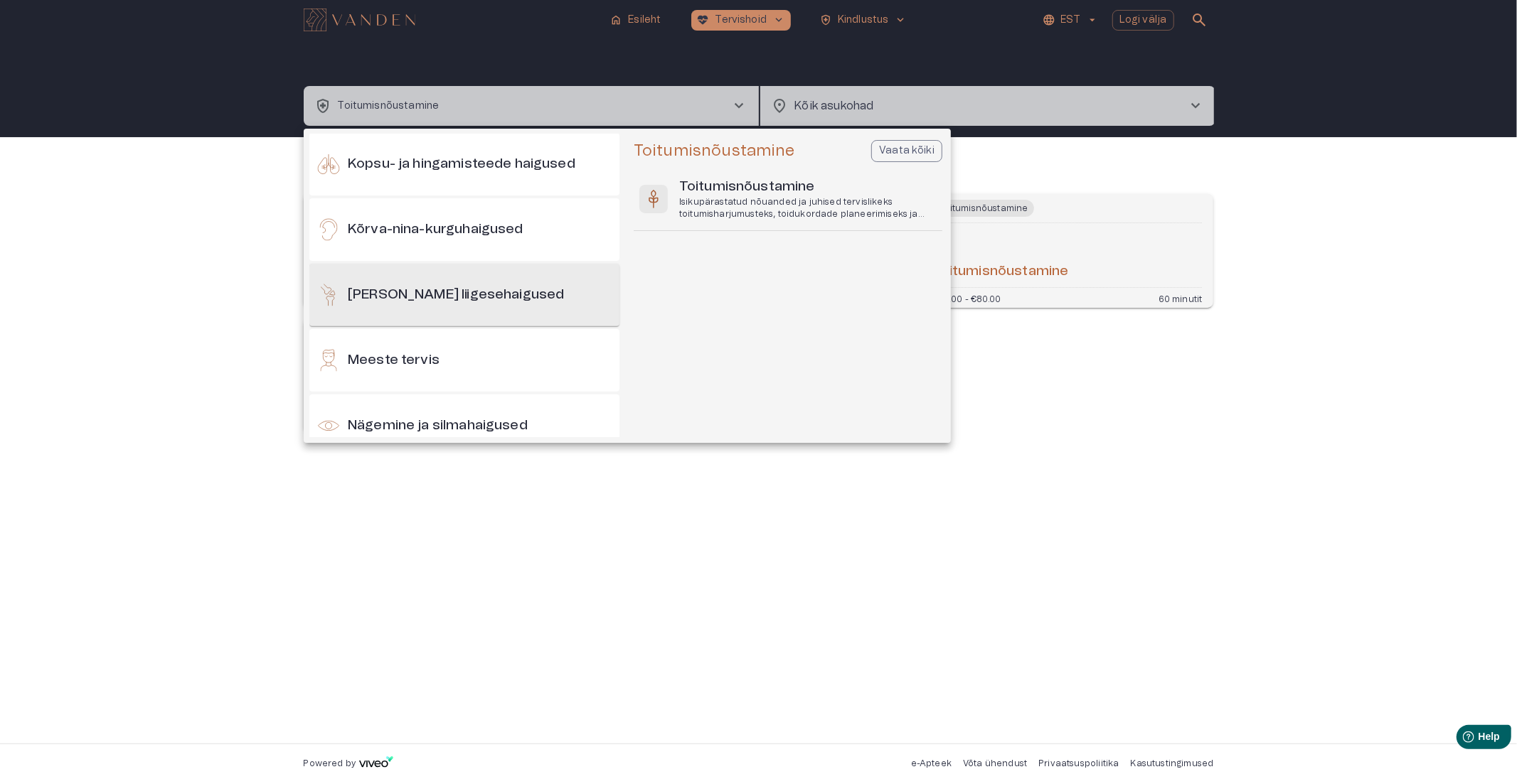
scroll to position [394, 0]
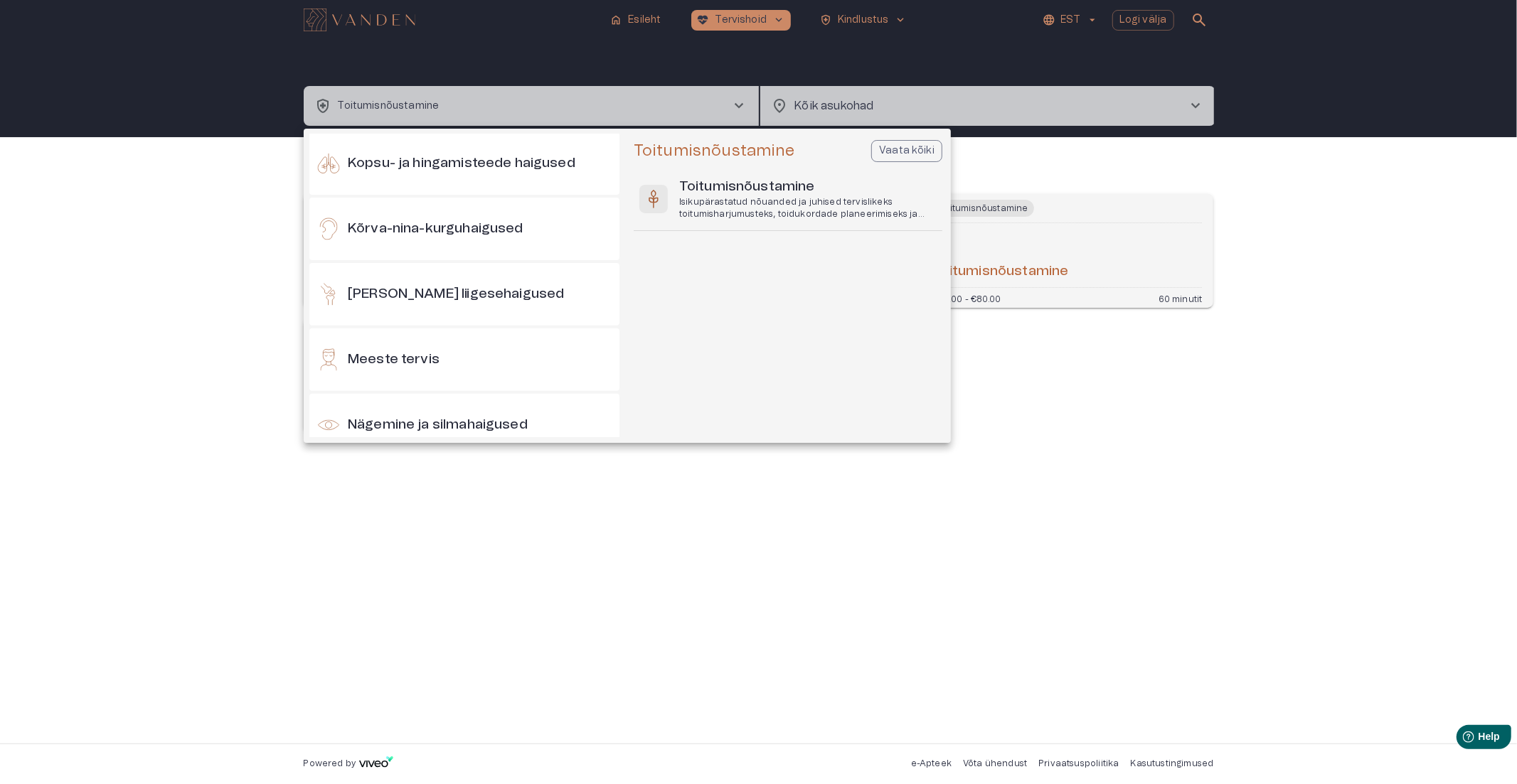
click at [449, 519] on div at bounding box center [758, 392] width 1517 height 784
